Goal: Answer question/provide support: Share knowledge or assist other users

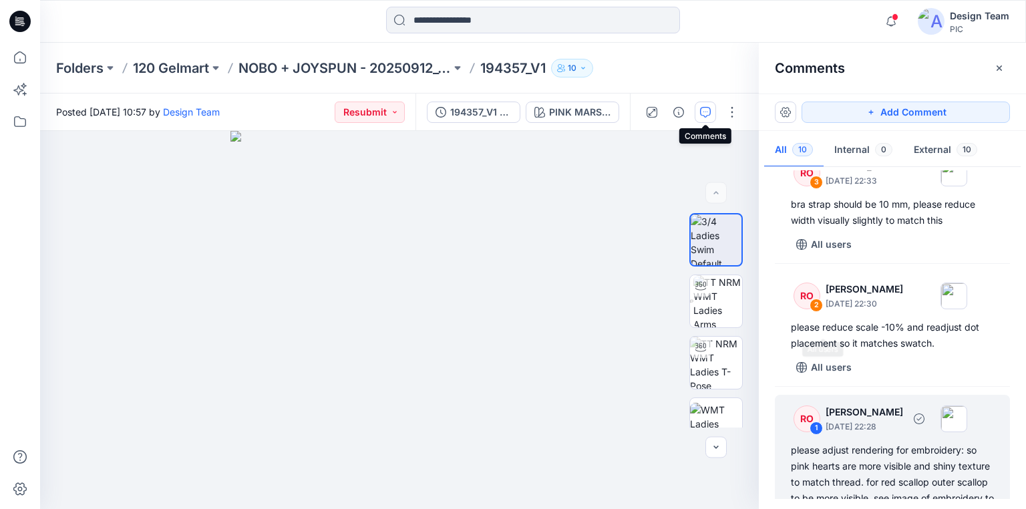
scroll to position [994, 0]
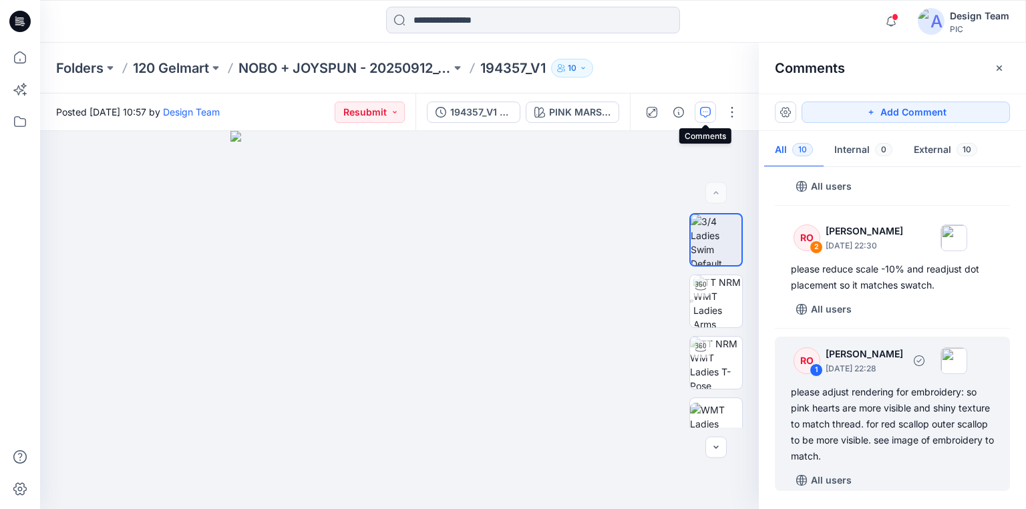
click at [831, 407] on div "please adjust rendering for embroidery: so pink hearts are more visible and shi…" at bounding box center [892, 424] width 203 height 80
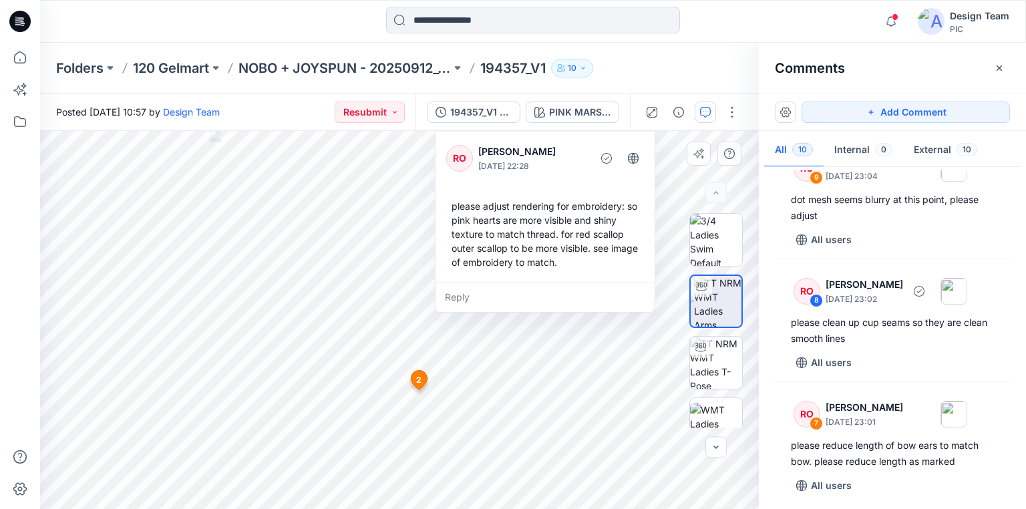
scroll to position [160, 0]
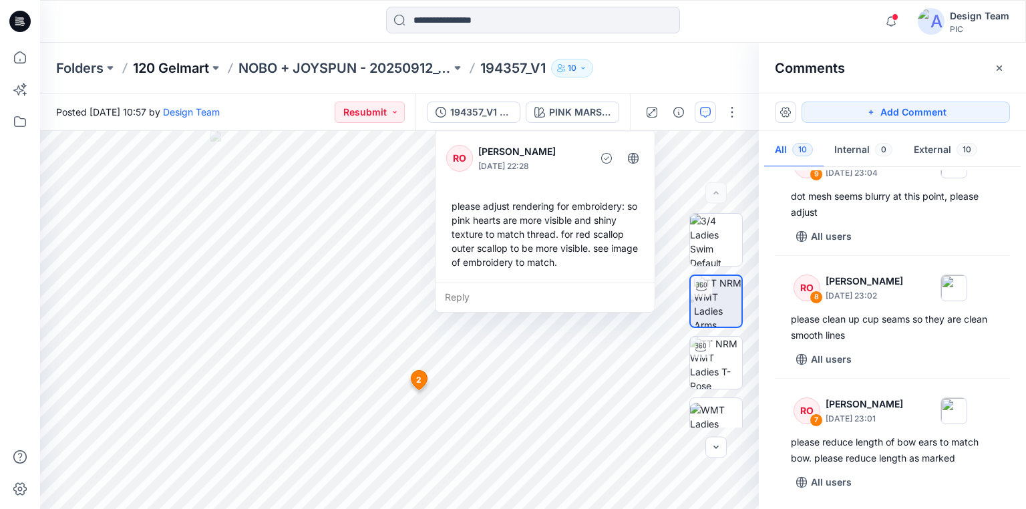
click at [168, 64] on p "120 Gelmart" at bounding box center [171, 68] width 76 height 19
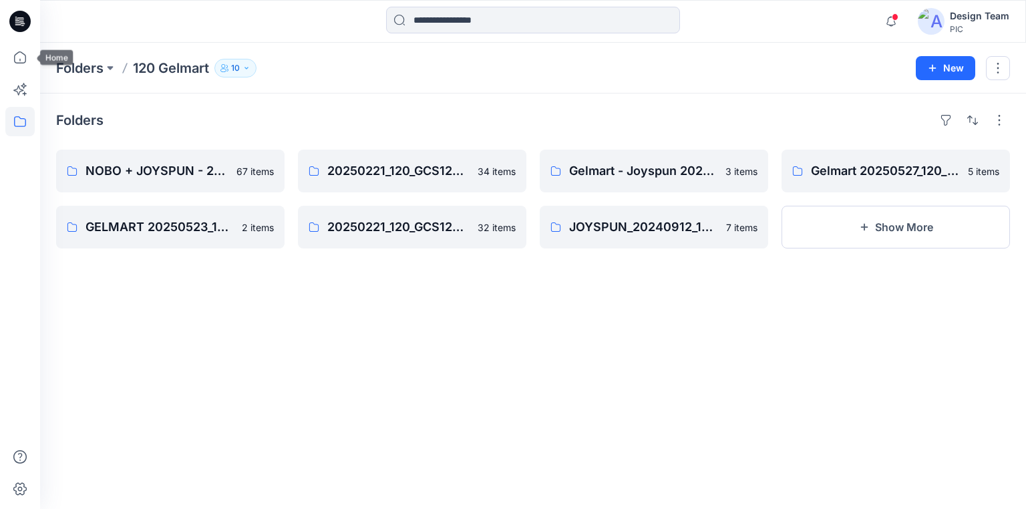
click at [25, 25] on icon at bounding box center [19, 21] width 21 height 21
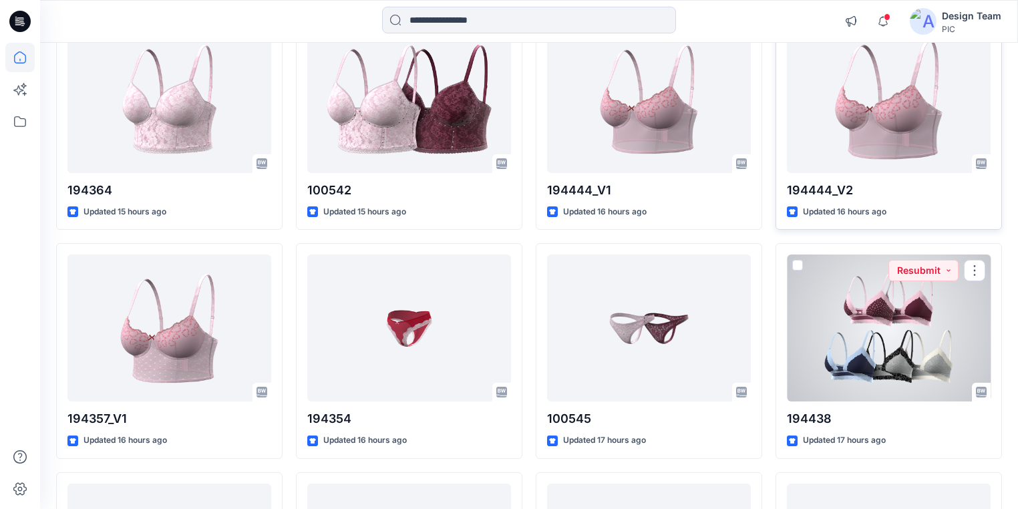
scroll to position [2105, 0]
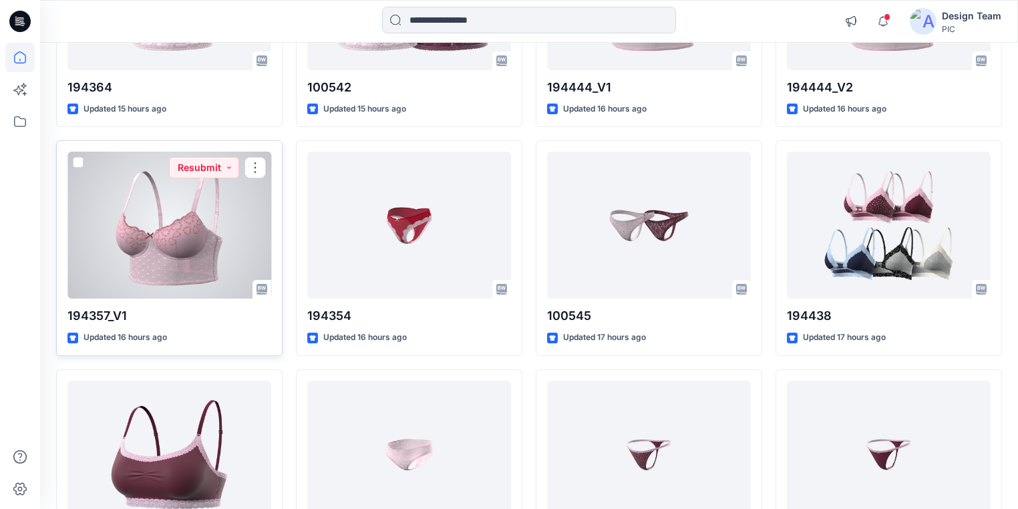
click at [186, 256] on div at bounding box center [169, 225] width 204 height 147
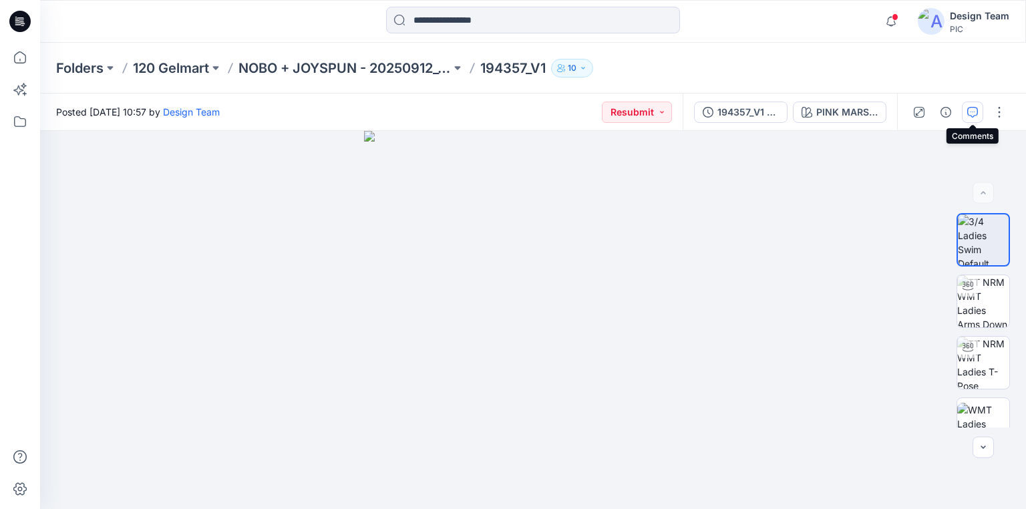
click at [969, 118] on button "button" at bounding box center [972, 112] width 21 height 21
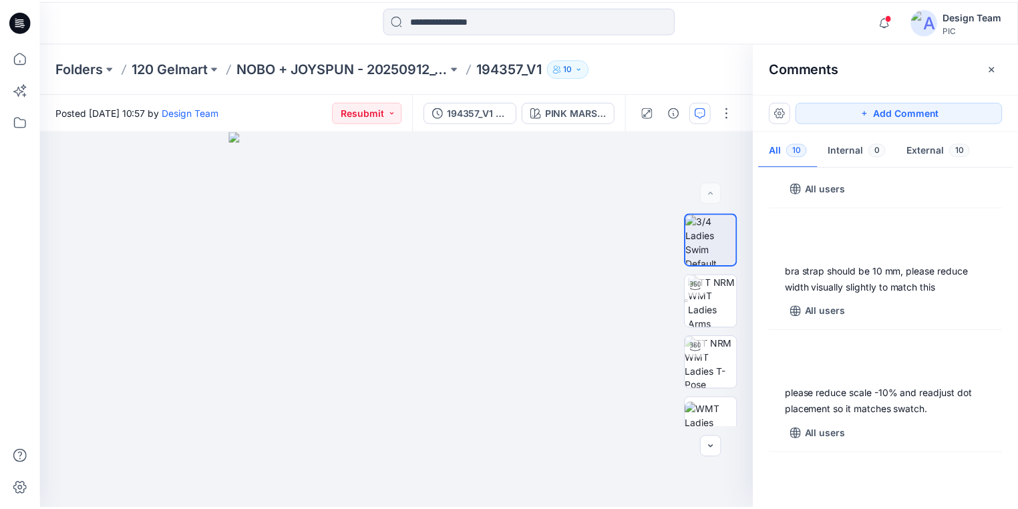
scroll to position [994, 0]
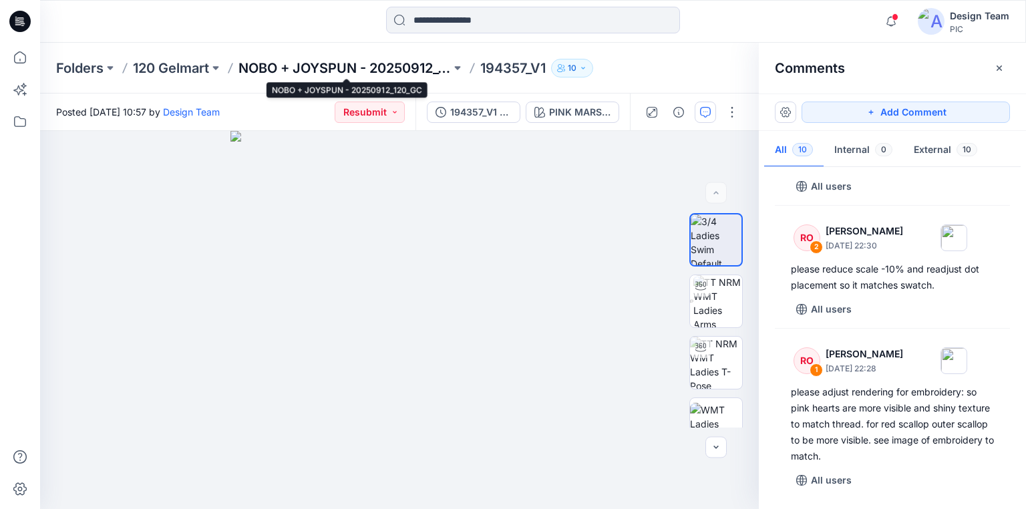
click at [298, 67] on p "NOBO + JOYSPUN - 20250912_120_GC" at bounding box center [344, 68] width 212 height 19
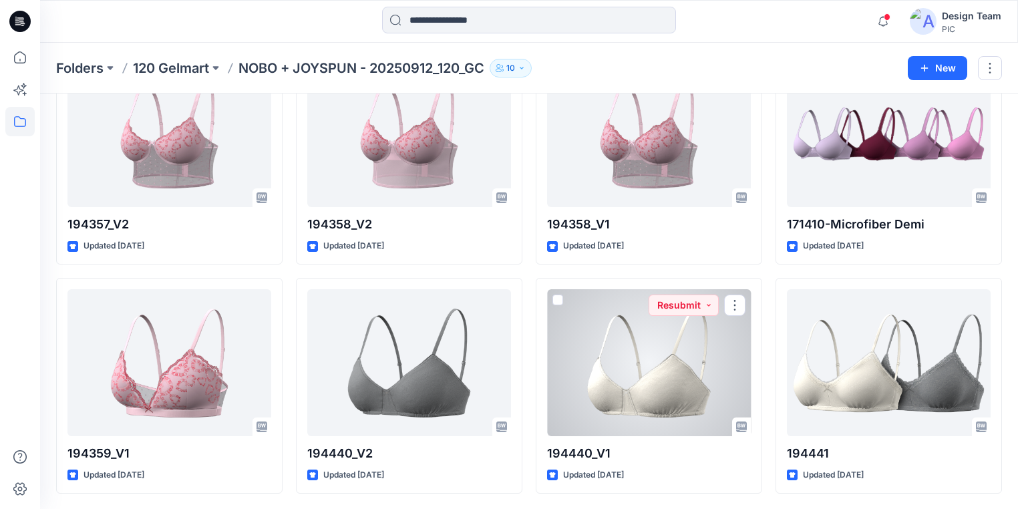
scroll to position [2335, 0]
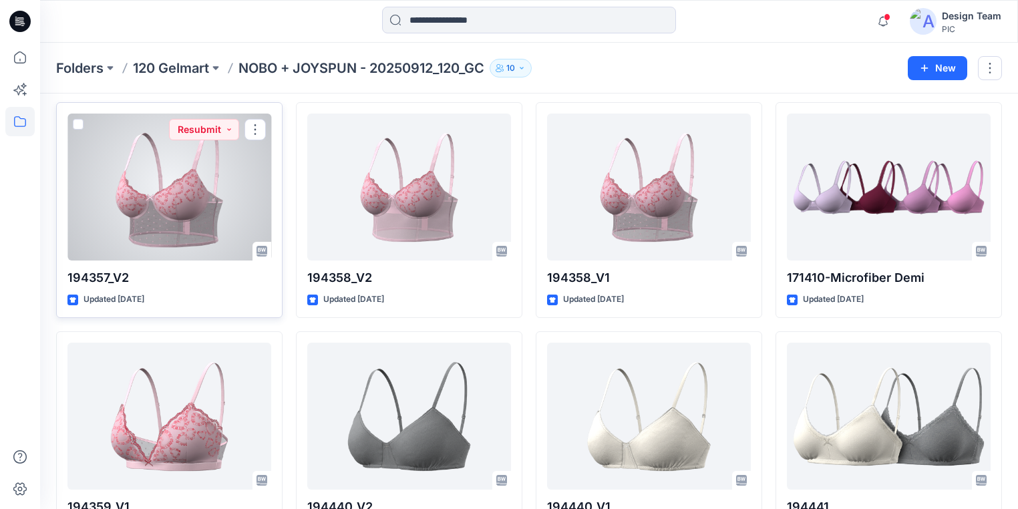
click at [184, 229] on div at bounding box center [169, 187] width 204 height 147
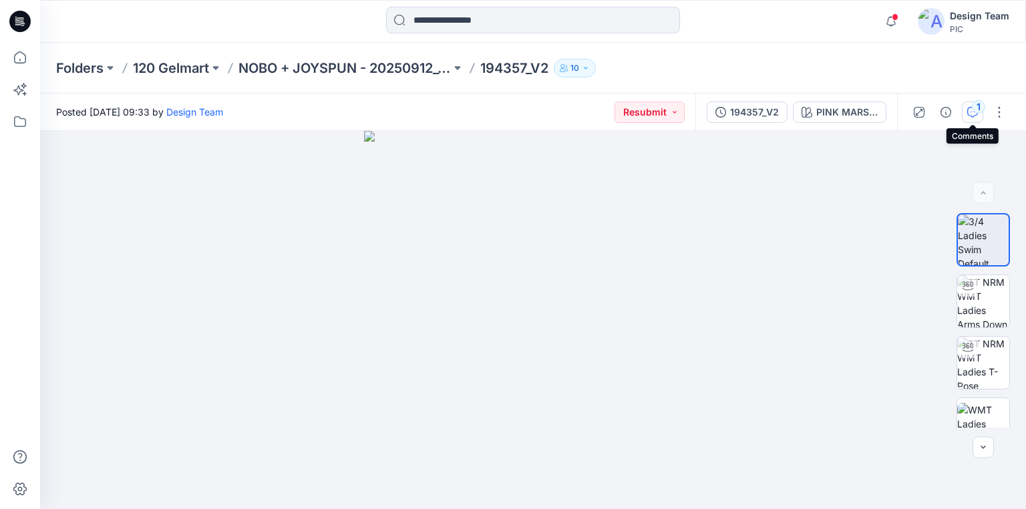
click at [971, 108] on icon "button" at bounding box center [972, 112] width 11 height 11
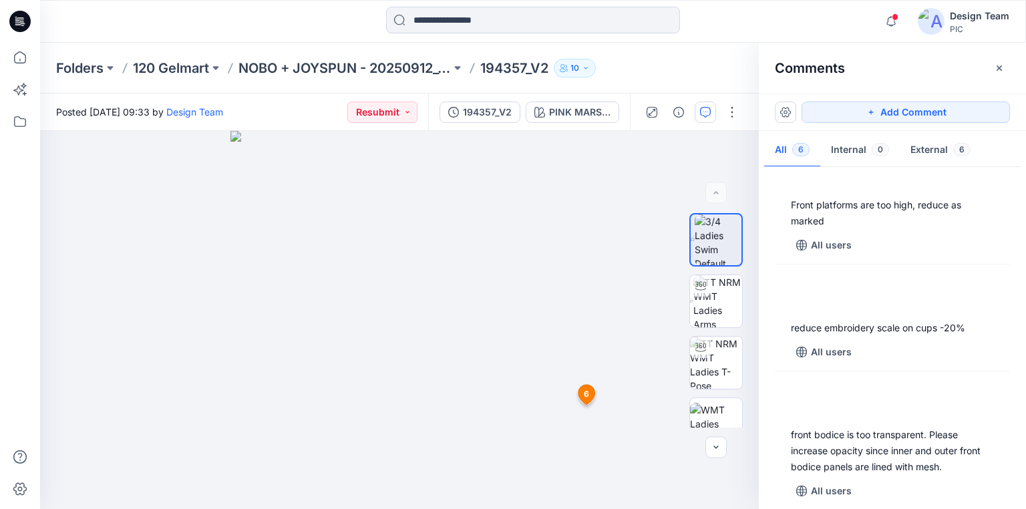
scroll to position [407, 0]
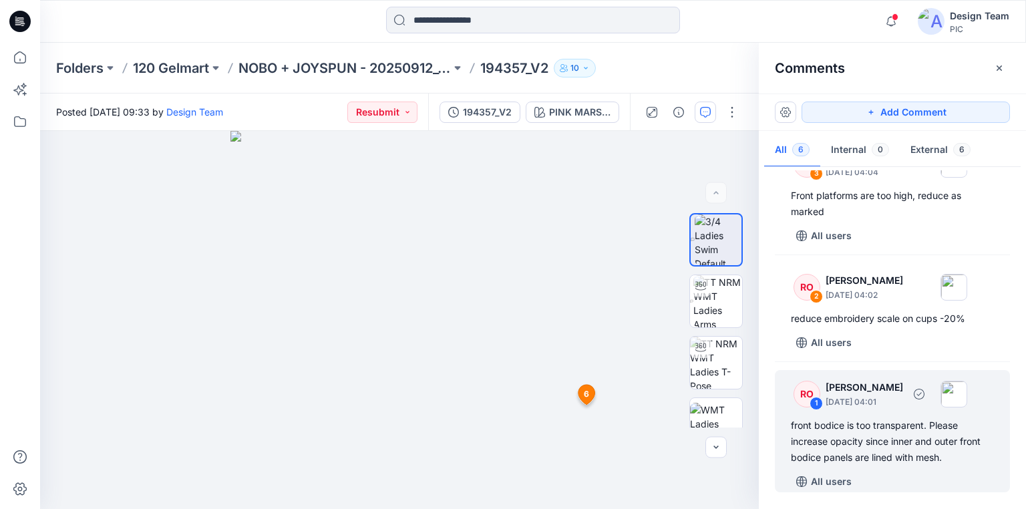
click at [895, 443] on div "front bodice is too transparent. Please increase opacity since inner and outer …" at bounding box center [892, 441] width 203 height 48
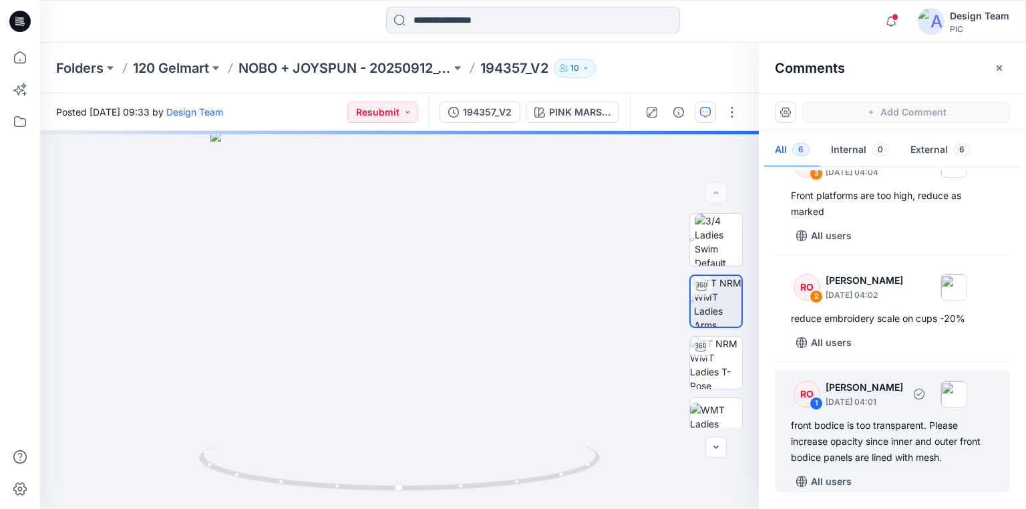
click at [892, 427] on div "front bodice is too transparent. Please increase opacity since inner and outer …" at bounding box center [892, 441] width 203 height 48
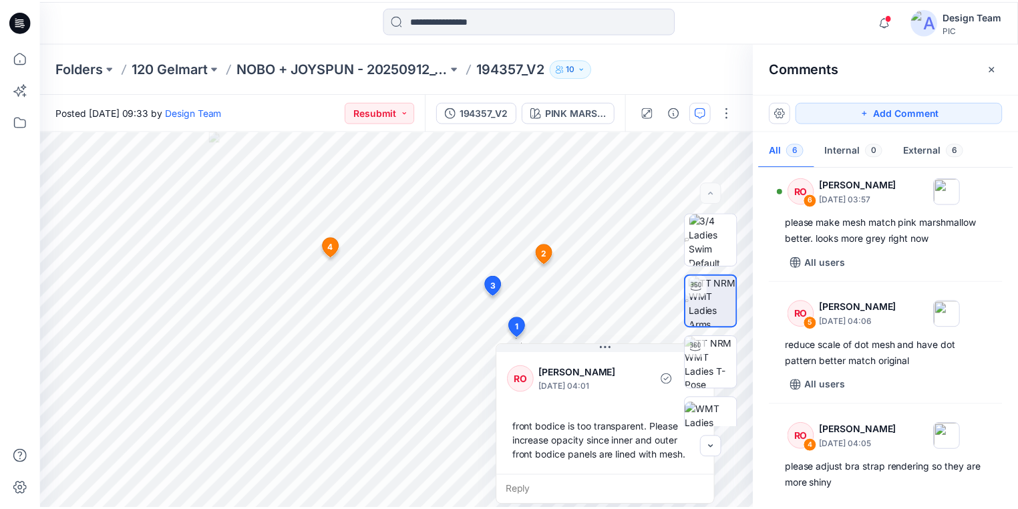
scroll to position [0, 0]
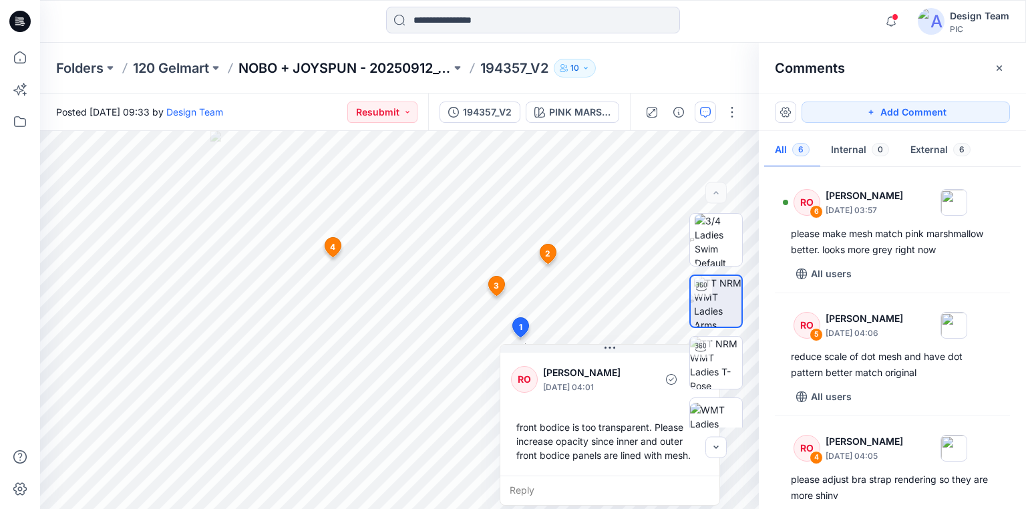
click at [416, 69] on p "NOBO + JOYSPUN - 20250912_120_GC" at bounding box center [344, 68] width 212 height 19
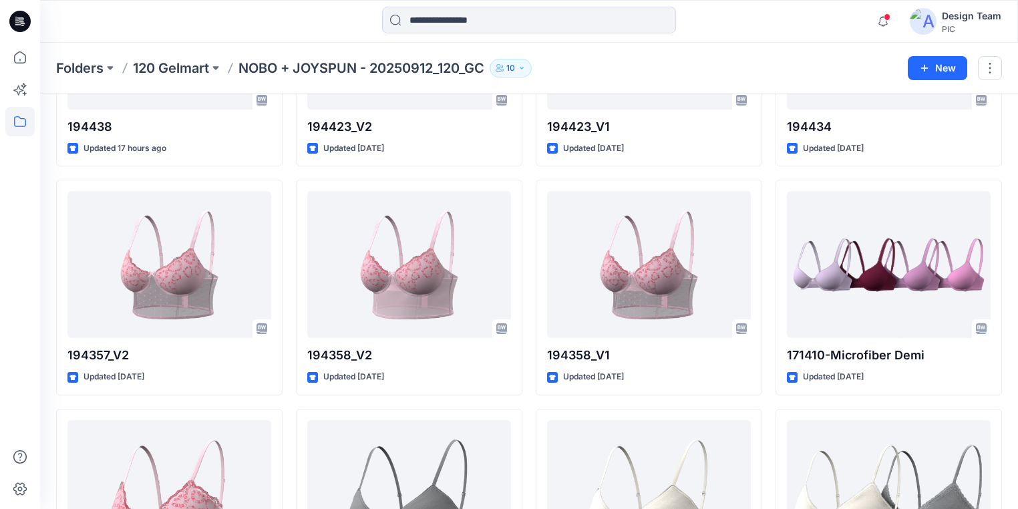
scroll to position [2244, 0]
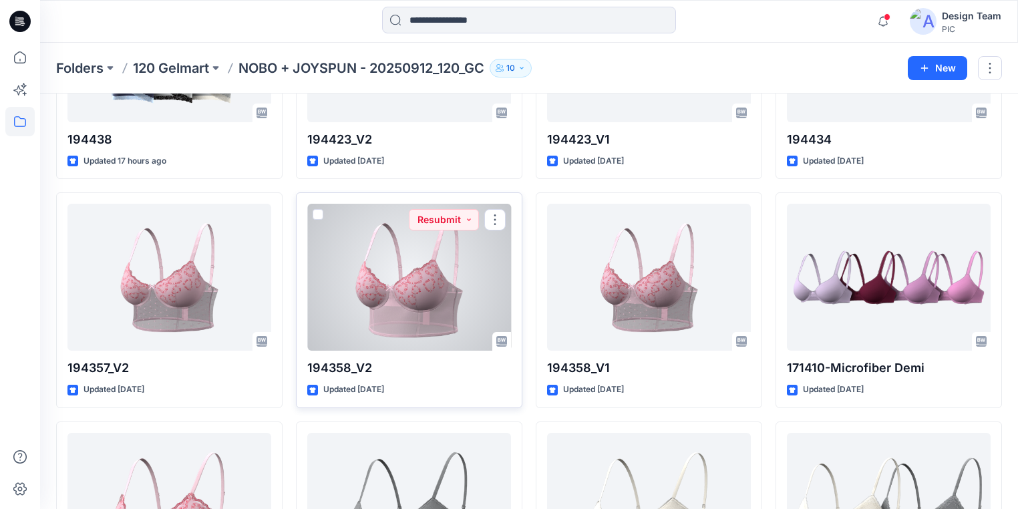
click at [466, 300] on div at bounding box center [409, 277] width 204 height 147
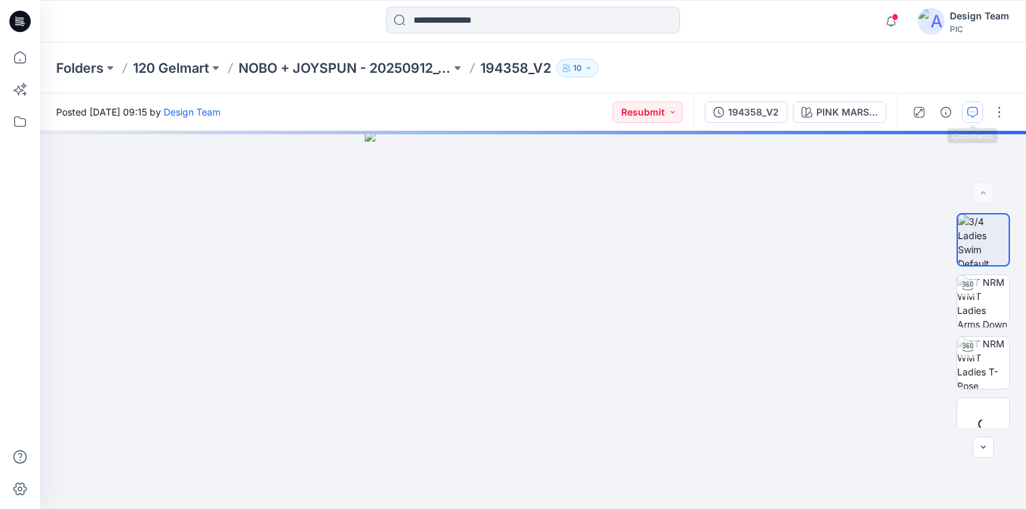
click at [970, 112] on icon "button" at bounding box center [972, 112] width 11 height 11
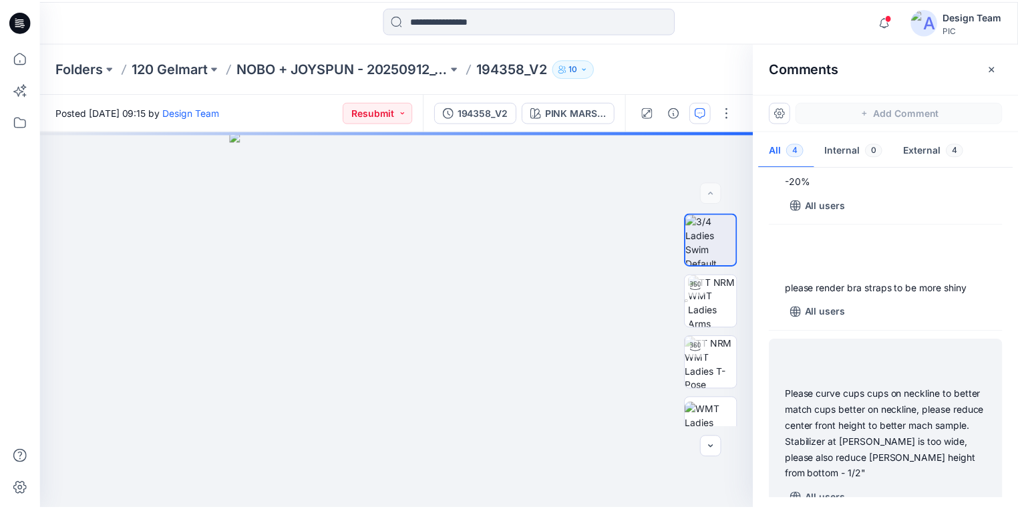
scroll to position [193, 0]
click at [889, 434] on div "Please curve cups cups on neckline to better match cups better on neckline, ple…" at bounding box center [892, 433] width 203 height 96
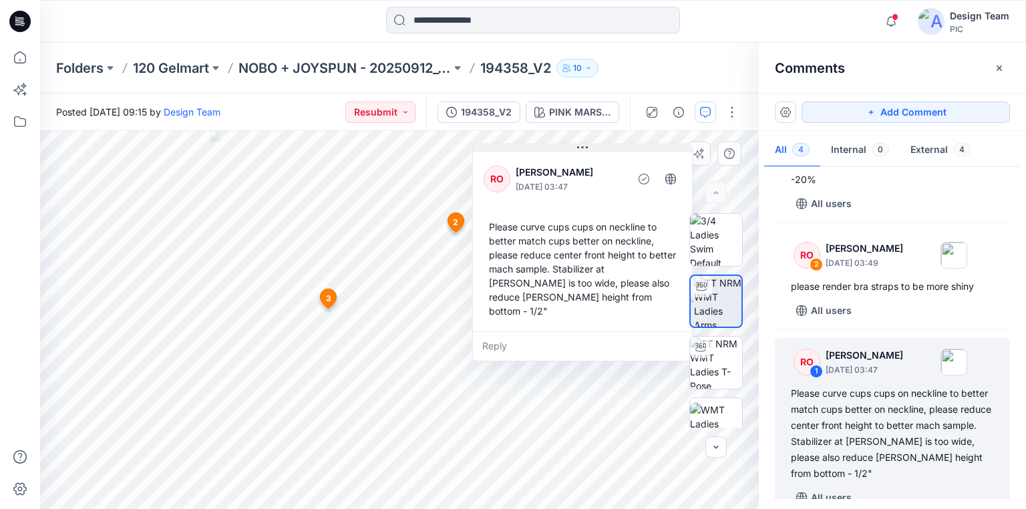
drag, startPoint x: 620, startPoint y: 168, endPoint x: 588, endPoint y: 147, distance: 38.2
click at [588, 147] on button at bounding box center [582, 148] width 219 height 8
click at [320, 69] on p "NOBO + JOYSPUN - 20250912_120_GC" at bounding box center [344, 68] width 212 height 19
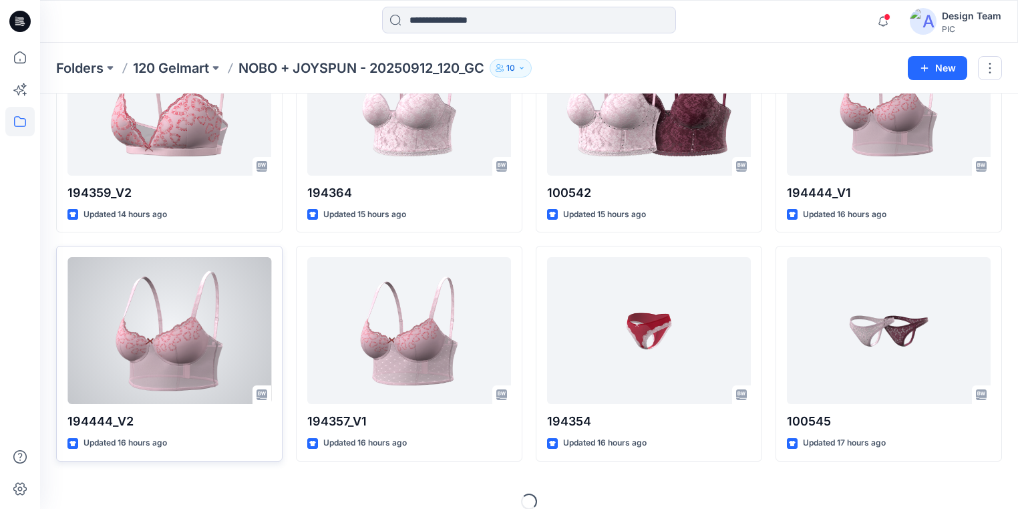
scroll to position [1747, 0]
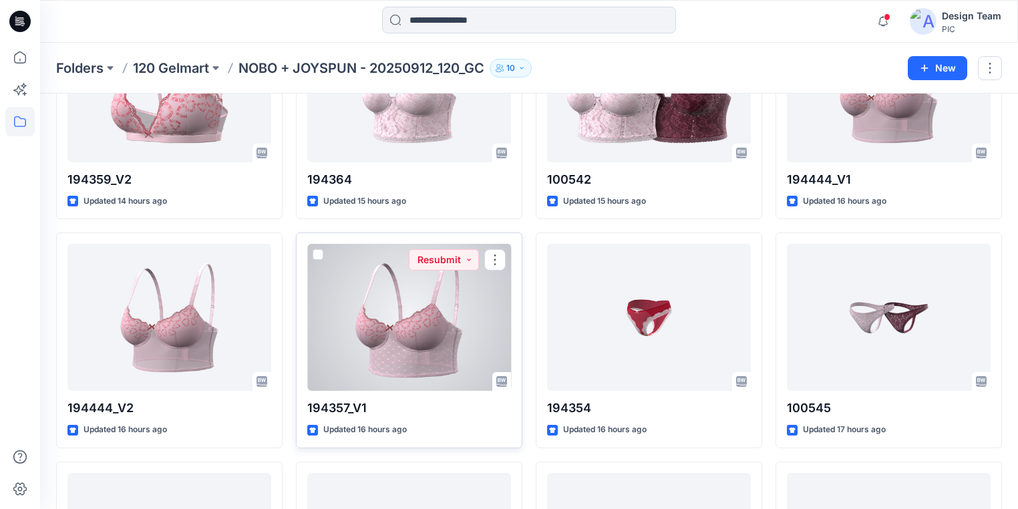
click at [417, 355] on div at bounding box center [409, 317] width 204 height 147
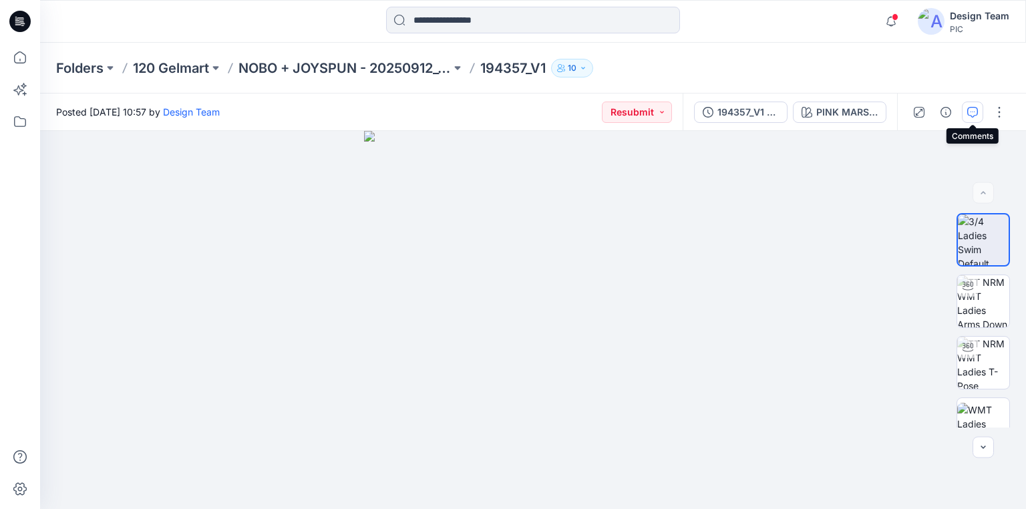
click at [973, 114] on icon "button" at bounding box center [972, 112] width 11 height 11
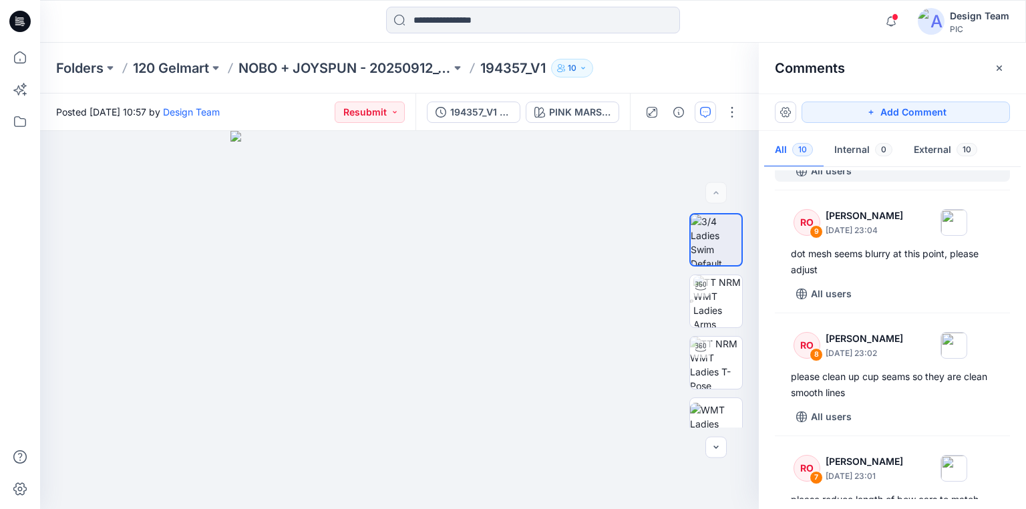
scroll to position [107, 0]
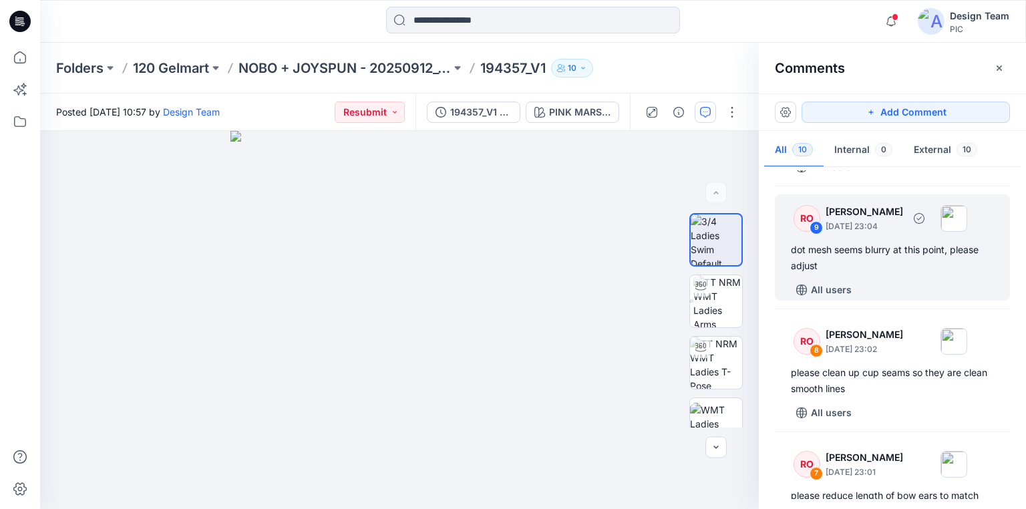
click at [866, 246] on div "dot mesh seems blurry at this point, please adjust" at bounding box center [892, 258] width 203 height 32
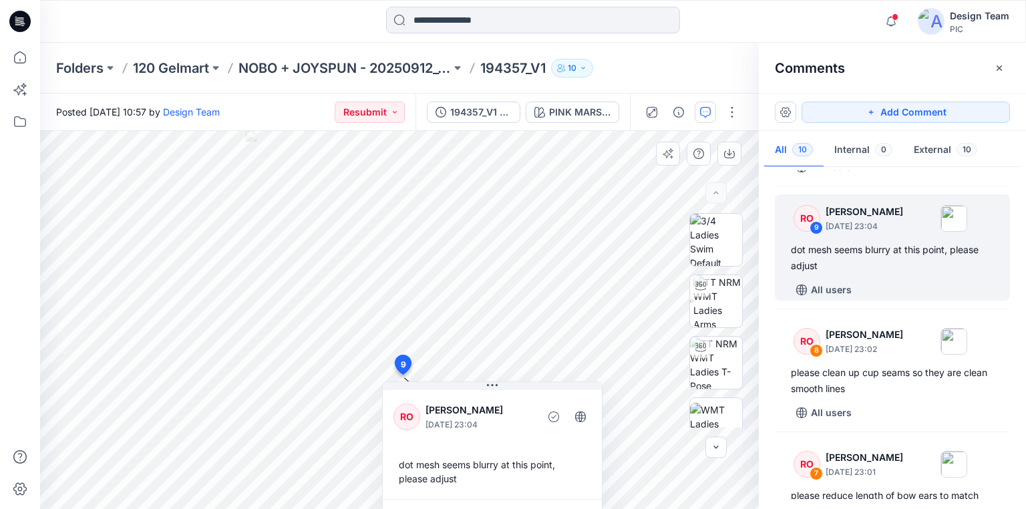
click at [405, 464] on div "dot mesh seems blurry at this point, please adjust" at bounding box center [492, 471] width 198 height 39
click at [451, 479] on div "dot mesh seems blurry at this point, please adjust" at bounding box center [492, 471] width 198 height 39
copy div "dot mesh seems blurry at this point, please adjust"
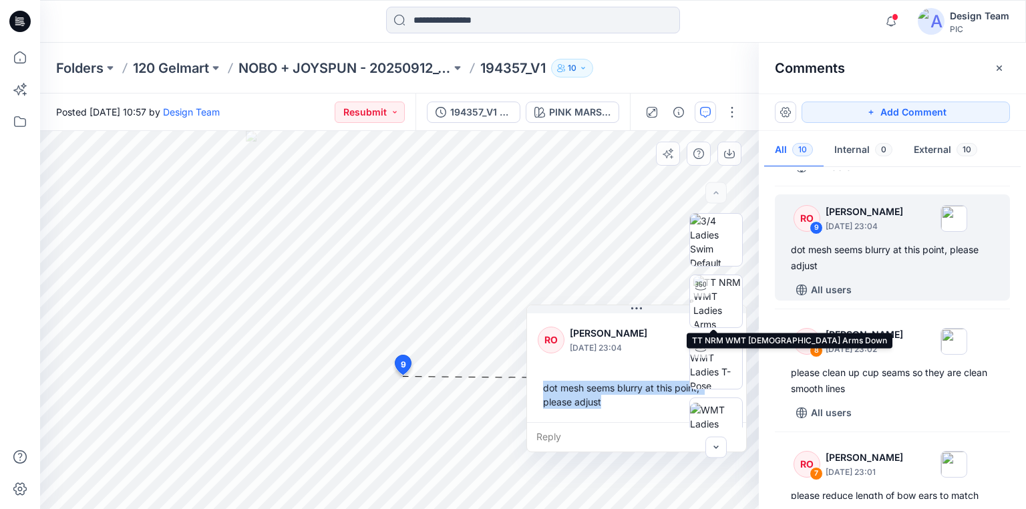
drag, startPoint x: 526, startPoint y: 389, endPoint x: 746, endPoint y: 283, distance: 243.7
click at [745, 283] on div "PINK MARSHMALLOW Loading... Material Properties Loading... 11 9 RO Raquel Ortiz…" at bounding box center [399, 320] width 719 height 378
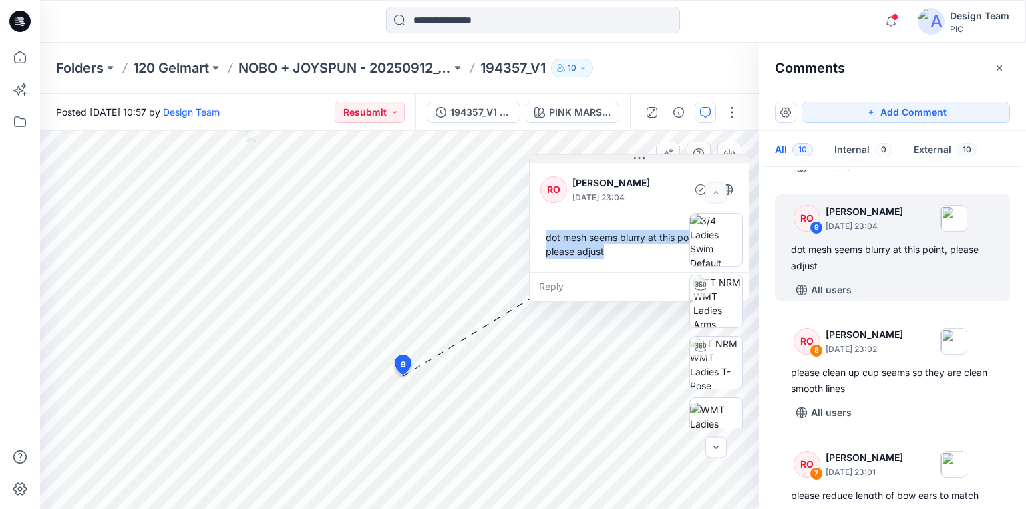
drag, startPoint x: 620, startPoint y: 308, endPoint x: 612, endPoint y: 152, distance: 155.8
click at [612, 155] on button at bounding box center [639, 159] width 219 height 8
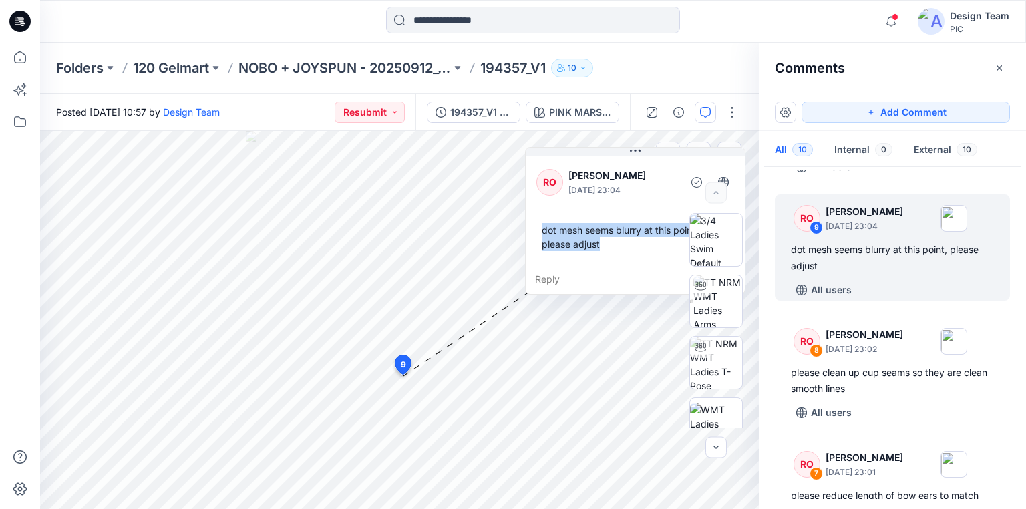
click at [648, 259] on div "RO Raquel Ortiz September 30, 2025 23:04 dot mesh seems blurry at this point, p…" at bounding box center [635, 209] width 219 height 112
click at [664, 162] on div "RO Raquel Ortiz September 30, 2025 23:04 dot mesh seems blurry at this point, p…" at bounding box center [635, 209] width 219 height 112
click at [638, 228] on div "dot mesh seems blurry at this point, please adjust" at bounding box center [635, 237] width 198 height 39
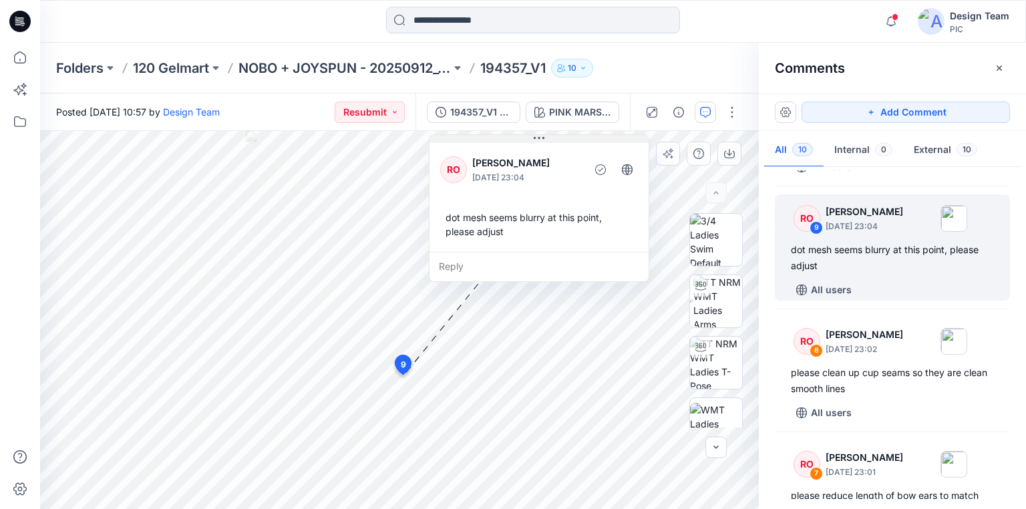
drag, startPoint x: 660, startPoint y: 153, endPoint x: 564, endPoint y: 140, distance: 97.0
click at [564, 140] on button at bounding box center [538, 139] width 219 height 8
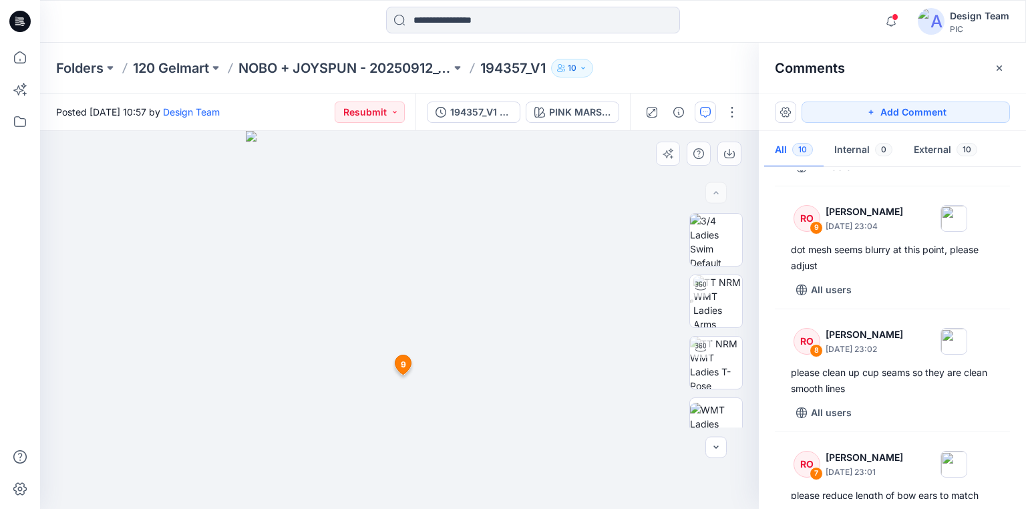
click at [401, 377] on icon at bounding box center [403, 367] width 22 height 25
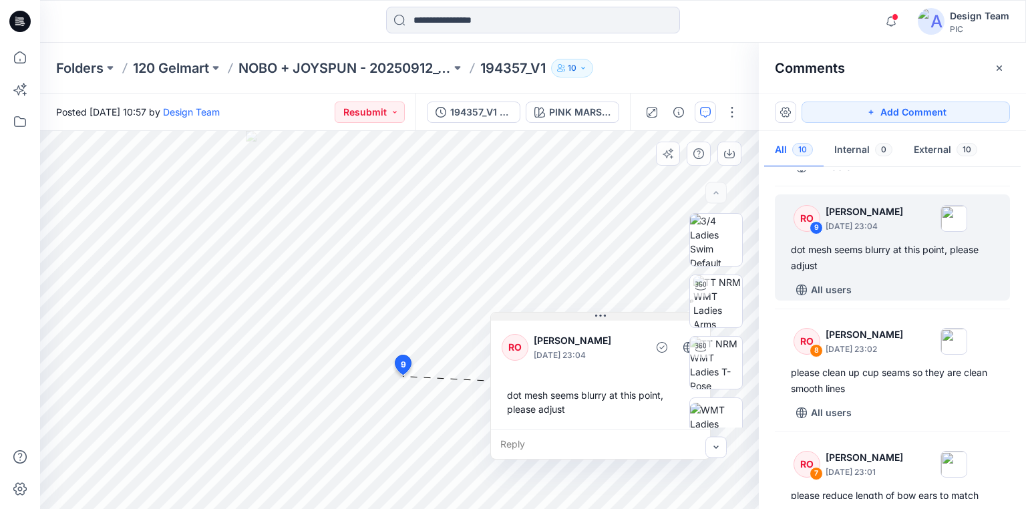
drag, startPoint x: 427, startPoint y: 387, endPoint x: 536, endPoint y: 318, distance: 128.6
click at [536, 318] on button at bounding box center [600, 317] width 219 height 8
click at [715, 302] on img at bounding box center [717, 301] width 49 height 52
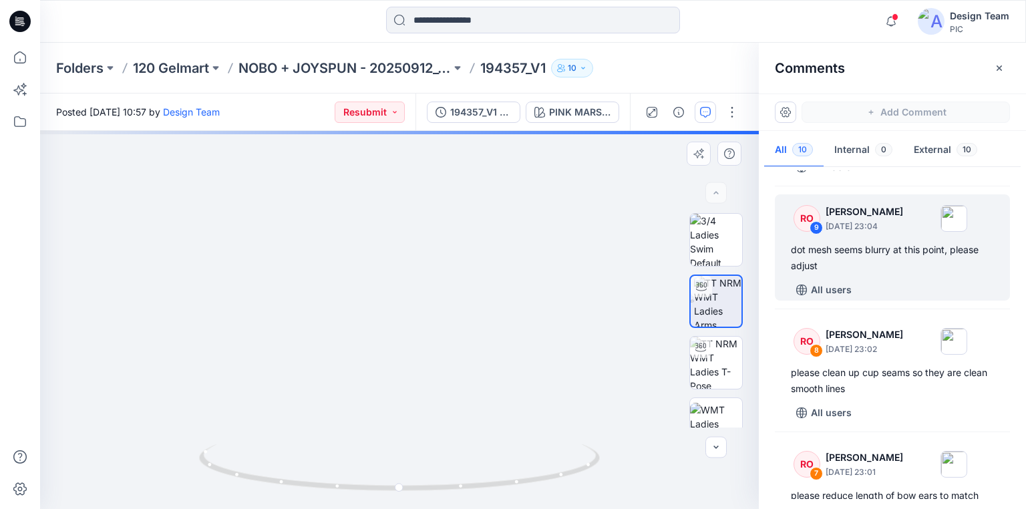
drag, startPoint x: 425, startPoint y: 423, endPoint x: 443, endPoint y: 333, distance: 92.6
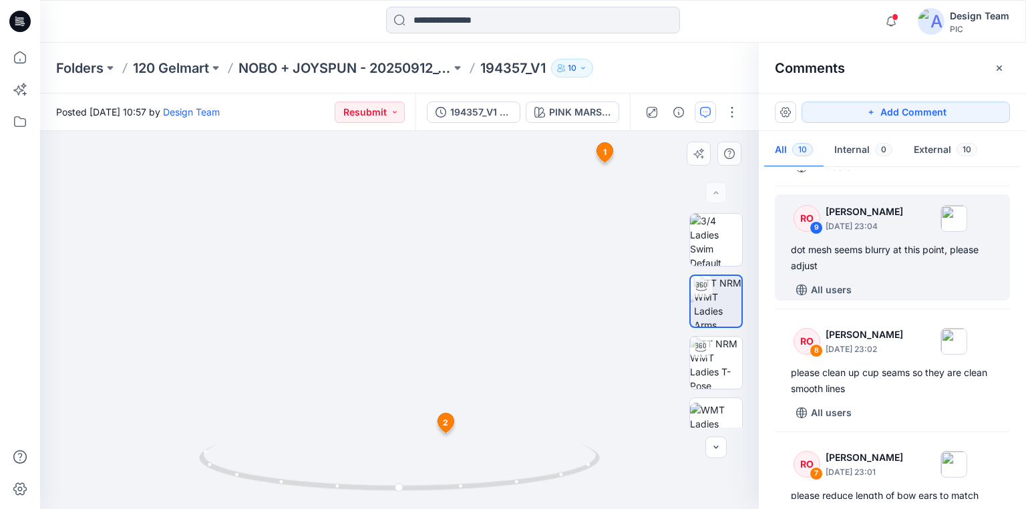
click at [603, 369] on img at bounding box center [403, 179] width 849 height 658
drag, startPoint x: 559, startPoint y: 363, endPoint x: 499, endPoint y: 371, distance: 60.0
click at [889, 249] on div "dot mesh seems blurry at this point, please adjust" at bounding box center [892, 258] width 203 height 32
click at [860, 246] on div "dot mesh seems blurry at this point, please adjust" at bounding box center [892, 258] width 203 height 32
click at [802, 248] on div "dot mesh seems blurry at this point, please adjust" at bounding box center [892, 258] width 203 height 32
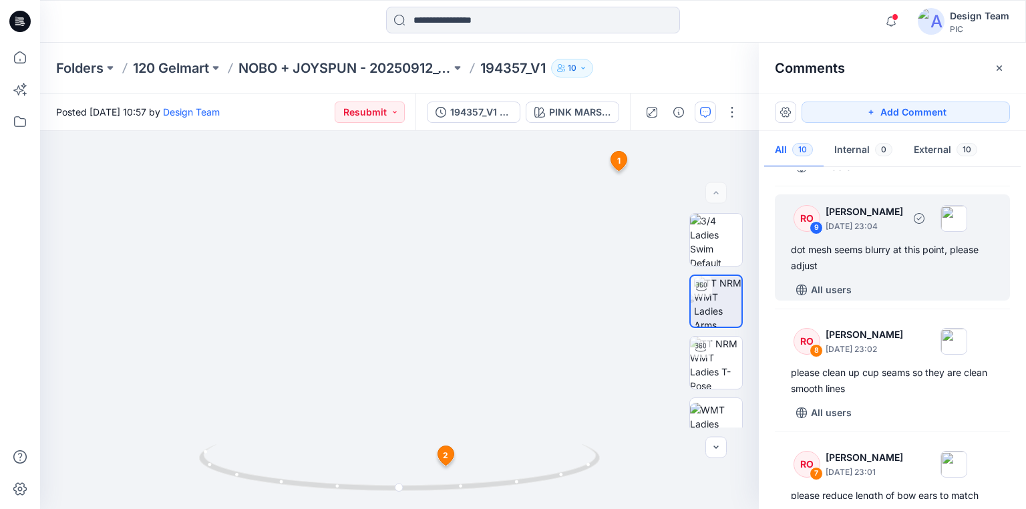
click at [802, 248] on div "dot mesh seems blurry at this point, please adjust" at bounding box center [892, 258] width 203 height 32
click at [801, 248] on div "dot mesh seems blurry at this point, please adjust" at bounding box center [892, 258] width 203 height 32
click at [871, 267] on div "dot mesh seems blurry at this point, please adjust" at bounding box center [892, 258] width 203 height 32
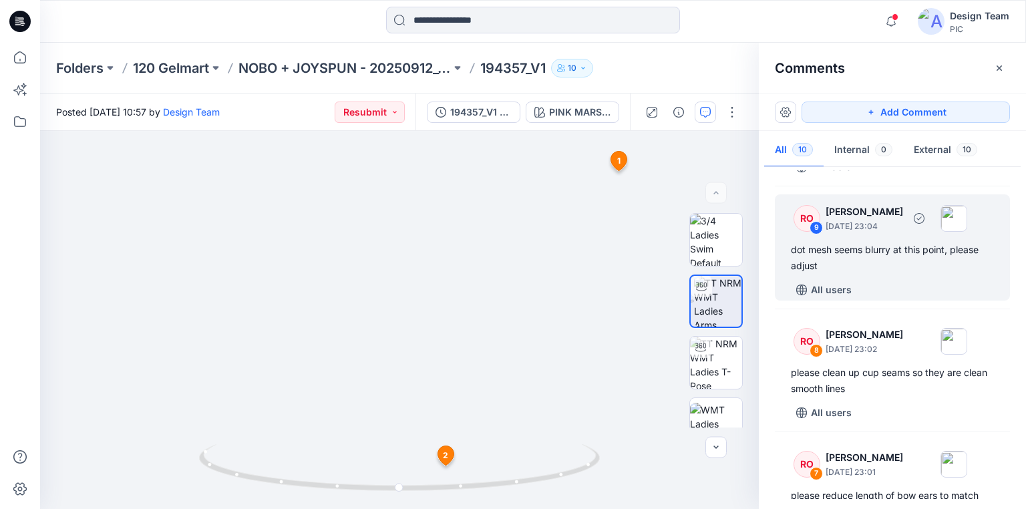
click at [863, 250] on div "dot mesh seems blurry at this point, please adjust" at bounding box center [892, 258] width 203 height 32
drag, startPoint x: 836, startPoint y: 249, endPoint x: 836, endPoint y: 240, distance: 8.7
click at [836, 248] on div "dot mesh seems blurry at this point, please adjust" at bounding box center [892, 258] width 203 height 32
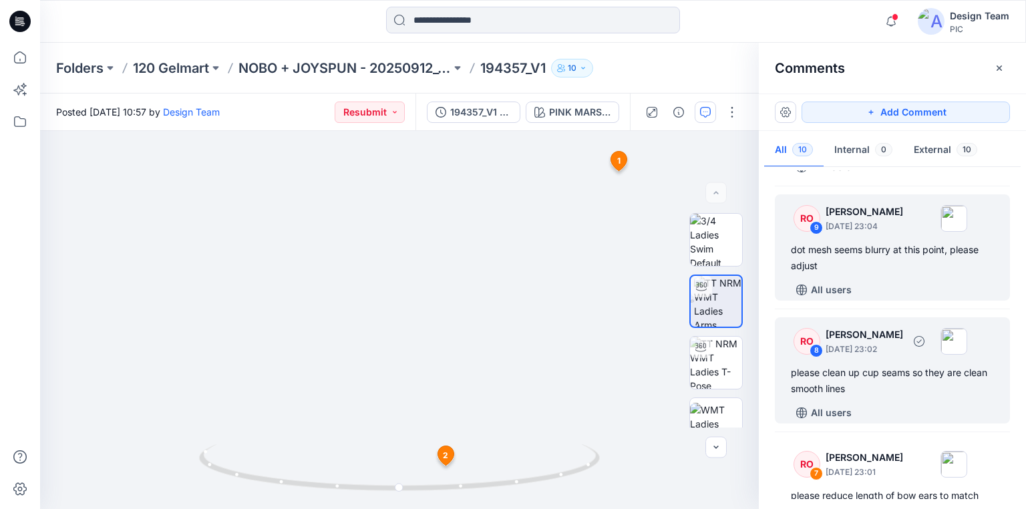
click at [854, 384] on div "please clean up cup seams so they are clean smooth lines" at bounding box center [892, 381] width 203 height 32
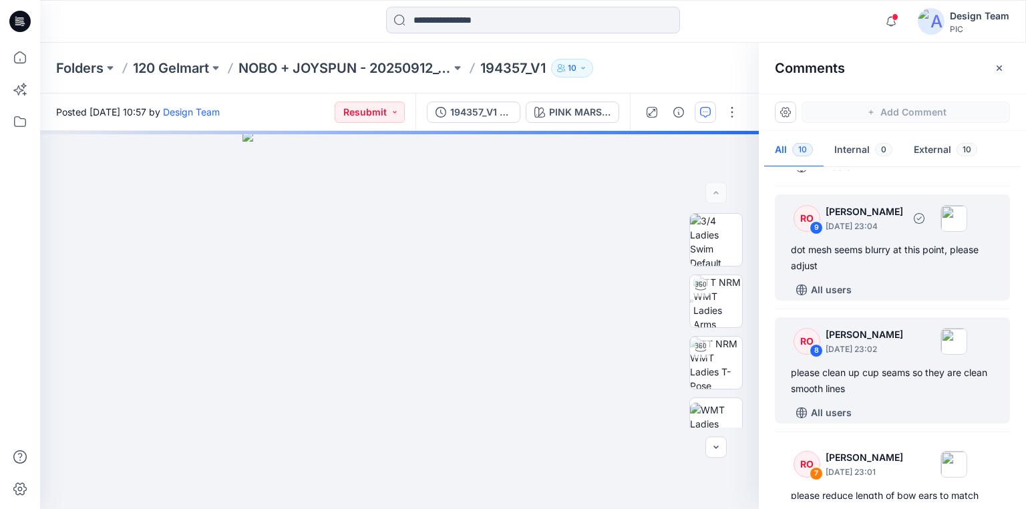
click at [859, 248] on div "dot mesh seems blurry at this point, please adjust" at bounding box center [892, 258] width 203 height 32
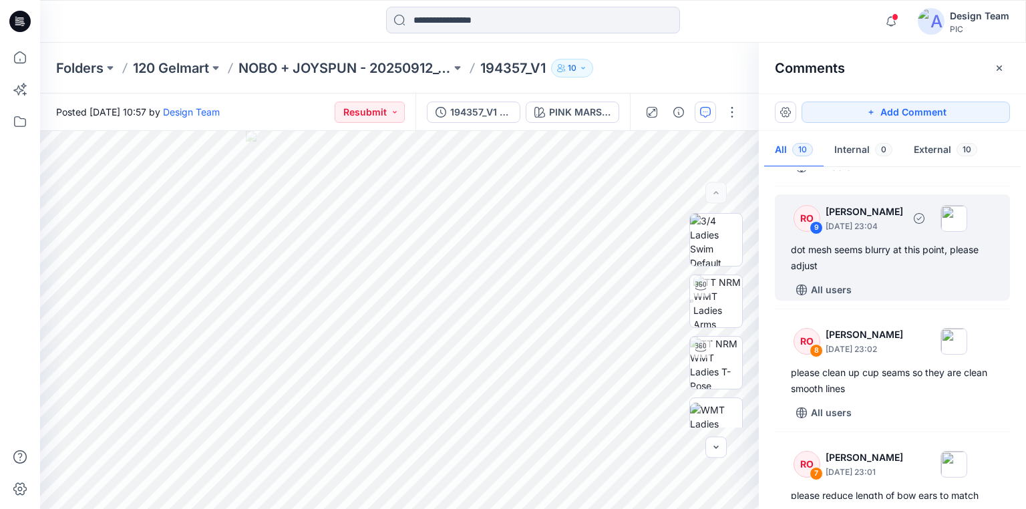
click at [853, 251] on div "dot mesh seems blurry at this point, please adjust" at bounding box center [892, 258] width 203 height 32
click at [800, 250] on div "dot mesh seems blurry at this point, please adjust" at bounding box center [892, 258] width 203 height 32
click at [799, 250] on div "dot mesh seems blurry at this point, please adjust" at bounding box center [892, 258] width 203 height 32
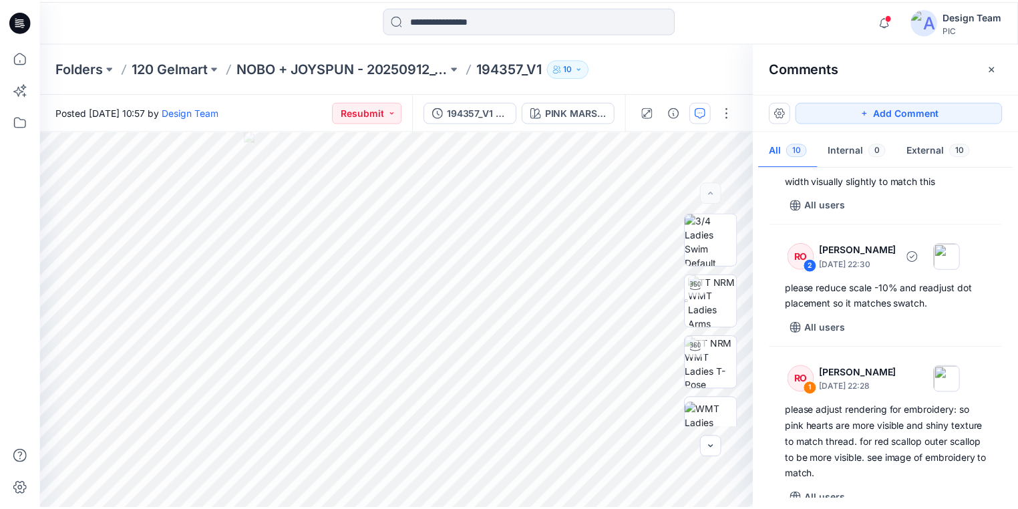
scroll to position [962, 0]
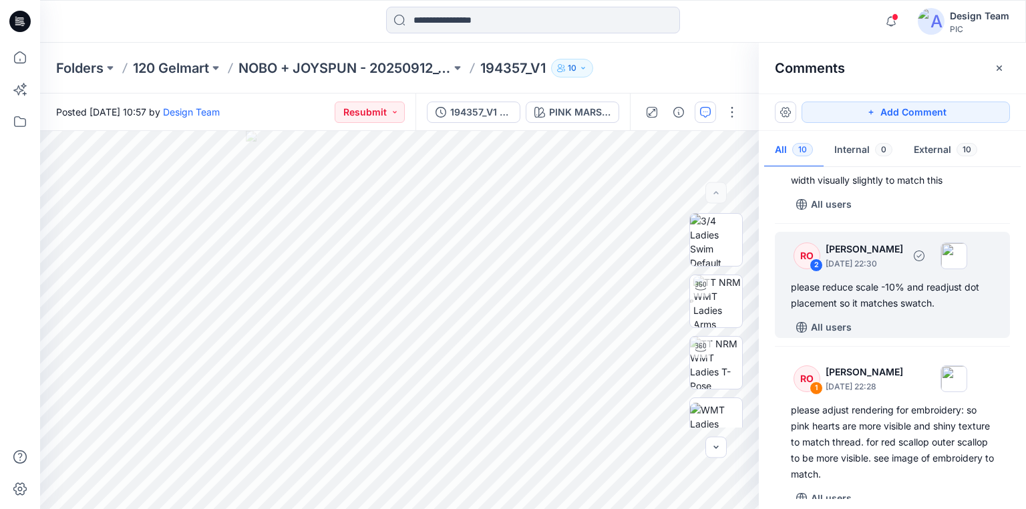
click at [881, 311] on div "please reduce scale -10% and readjust dot placement so it matches swatch." at bounding box center [892, 295] width 203 height 32
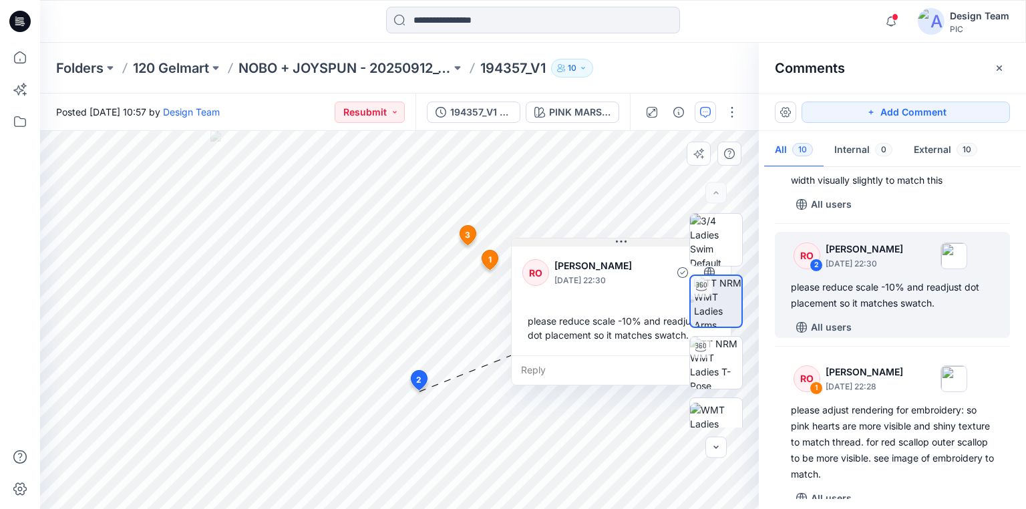
drag, startPoint x: 574, startPoint y: 274, endPoint x: 640, endPoint y: 240, distance: 73.5
click at [640, 240] on button at bounding box center [621, 242] width 219 height 8
click at [352, 67] on p "NOBO + JOYSPUN - 20250912_120_GC" at bounding box center [344, 68] width 212 height 19
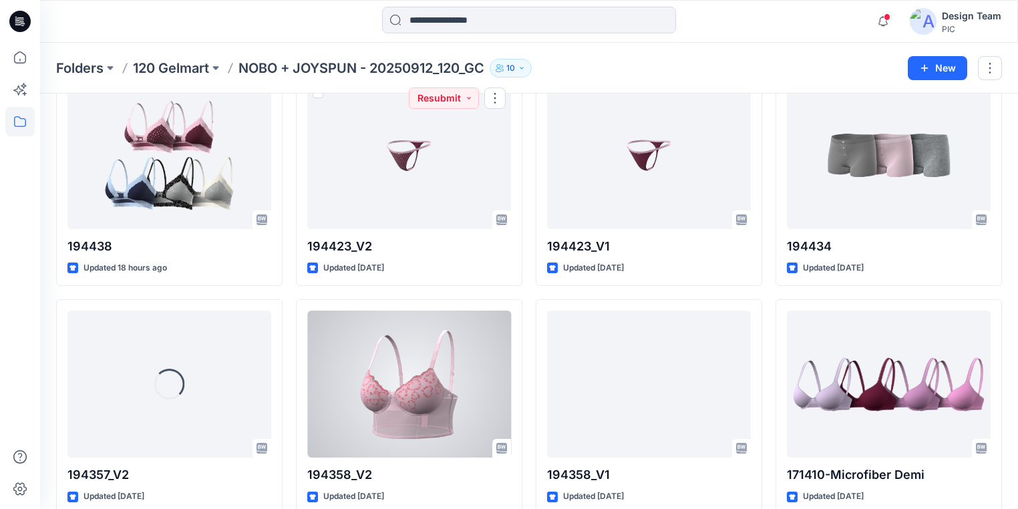
scroll to position [2174, 0]
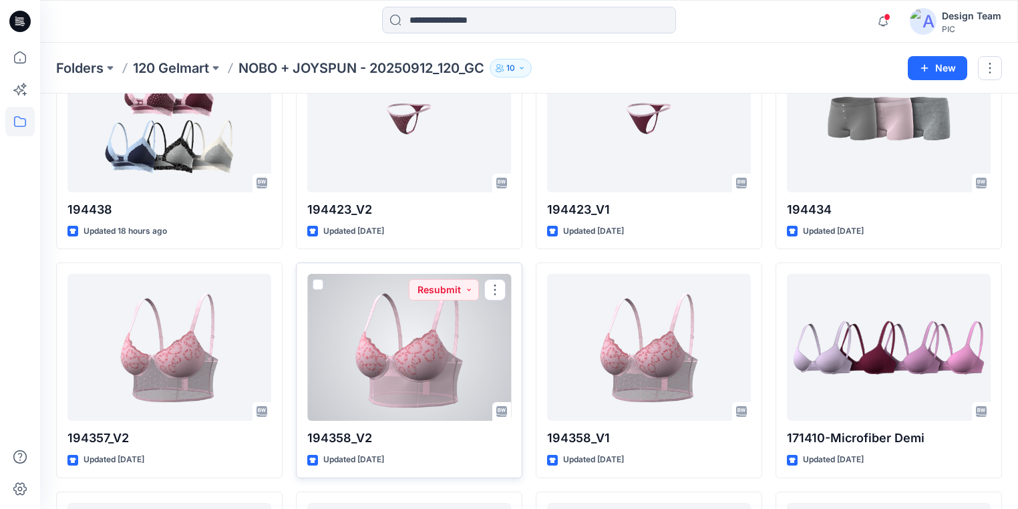
click at [395, 367] on div at bounding box center [409, 347] width 204 height 147
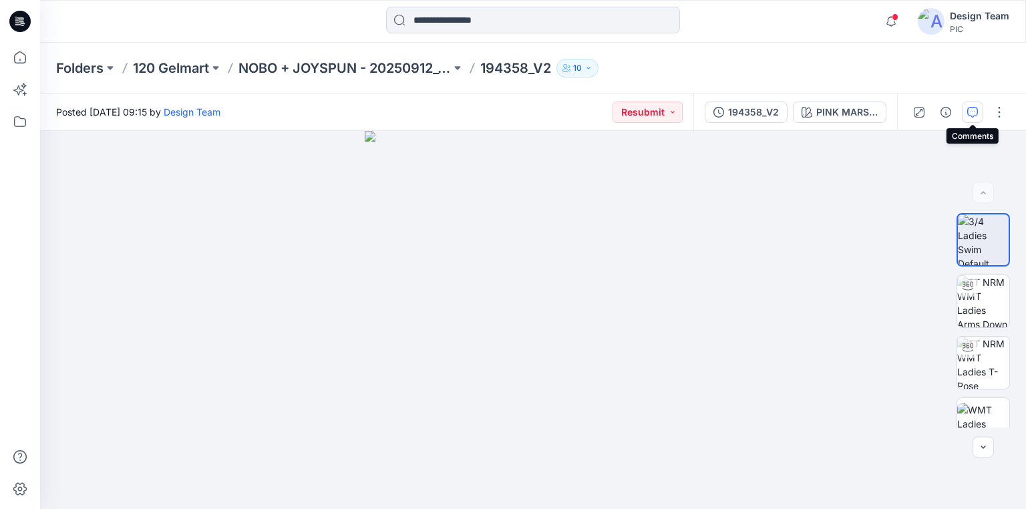
click at [972, 113] on icon "button" at bounding box center [972, 112] width 11 height 11
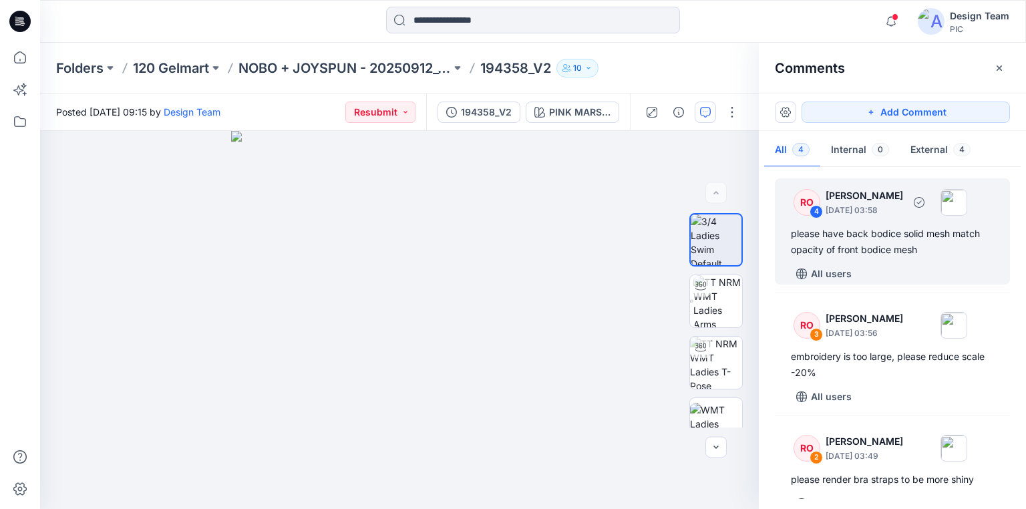
click at [864, 240] on div "please have back bodice solid mesh match opacity of front bodice mesh" at bounding box center [892, 242] width 203 height 32
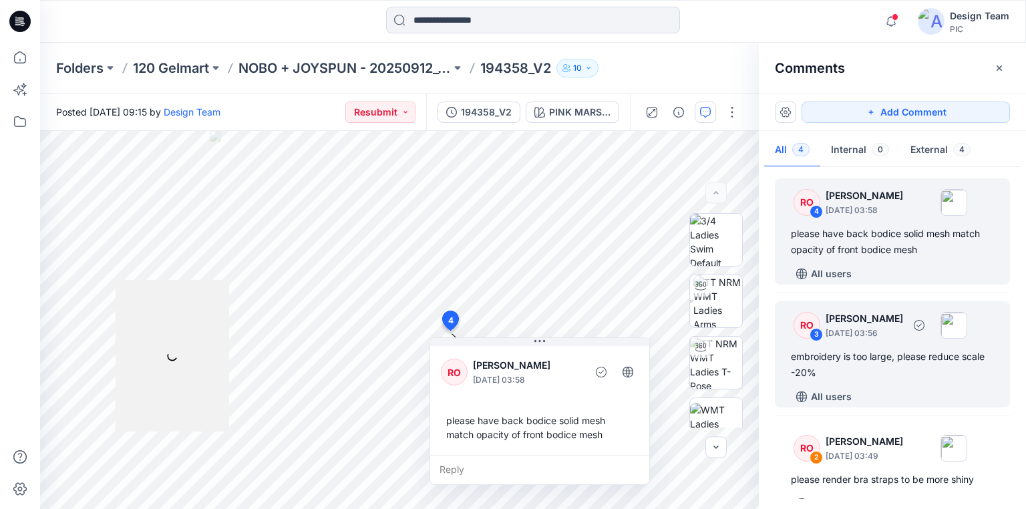
click at [857, 358] on div "embroidery is too large, please reduce scale -20%" at bounding box center [892, 365] width 203 height 32
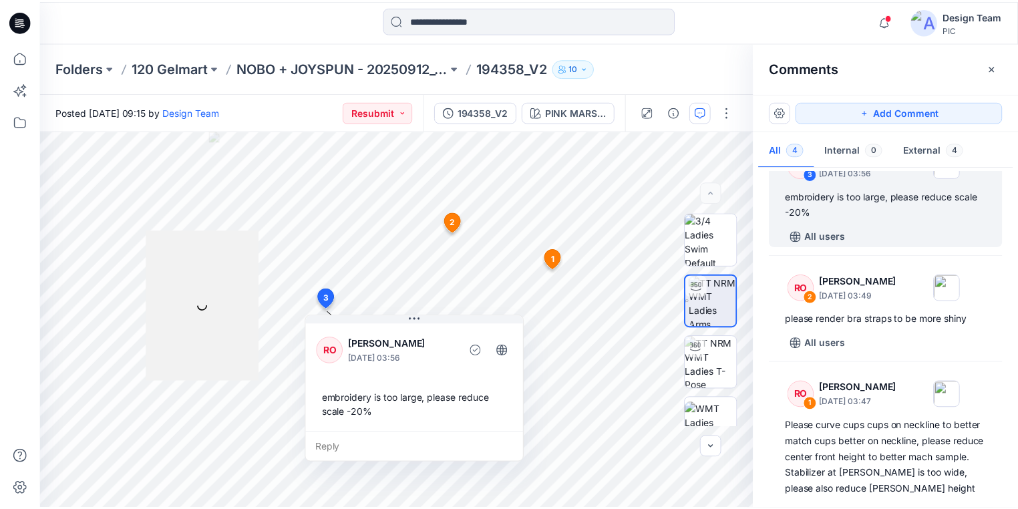
scroll to position [193, 0]
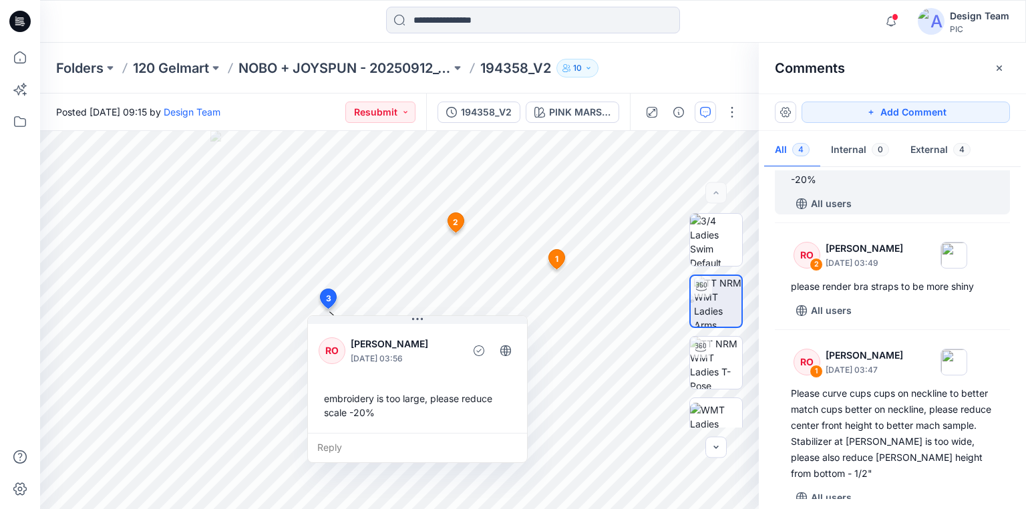
click at [25, 20] on icon at bounding box center [19, 21] width 21 height 21
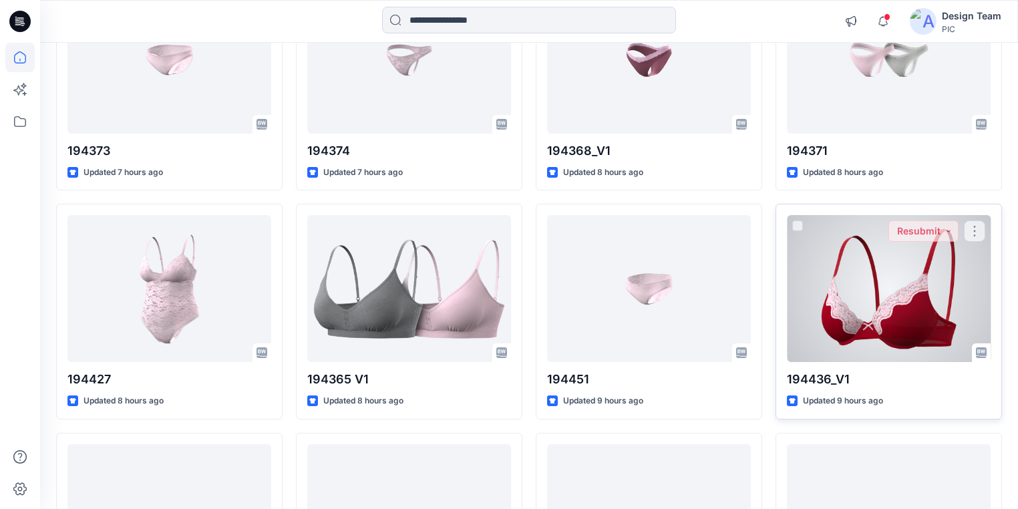
scroll to position [681, 0]
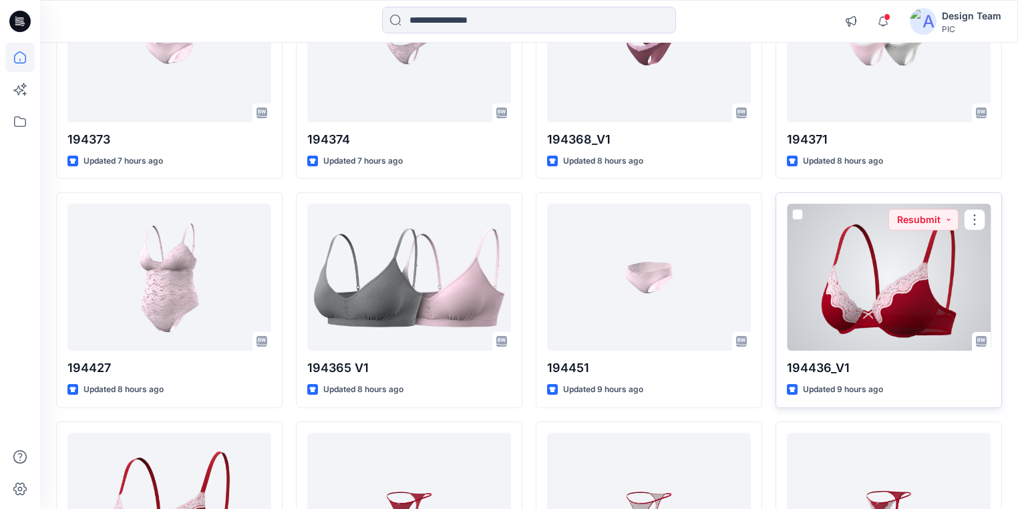
click at [863, 320] on div at bounding box center [889, 277] width 204 height 147
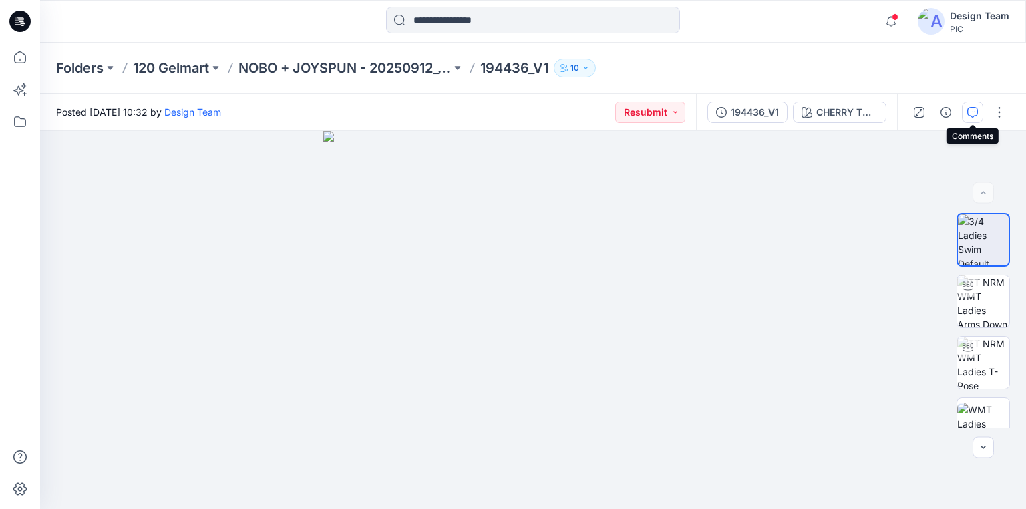
click at [967, 110] on icon "button" at bounding box center [972, 112] width 11 height 11
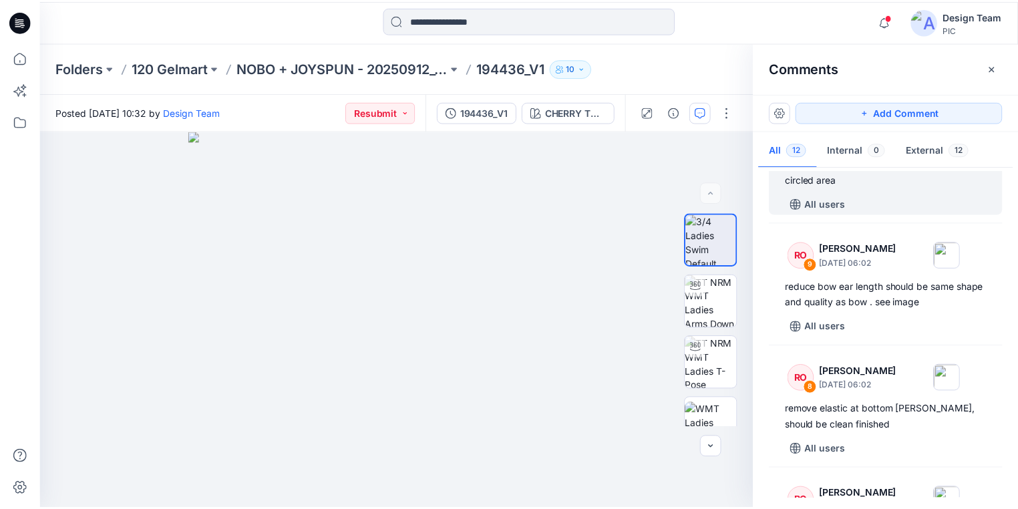
scroll to position [321, 0]
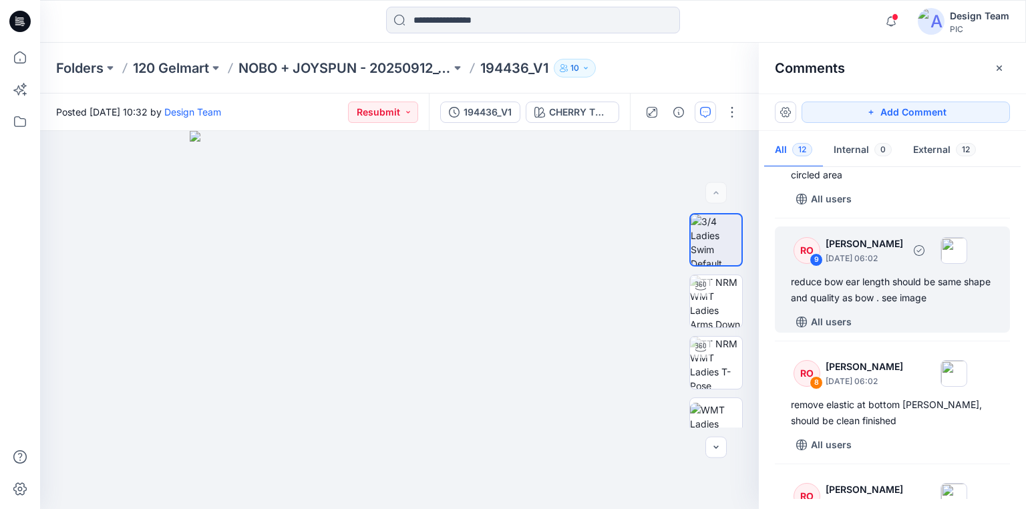
click at [857, 285] on div "reduce bow ear length should be same shape and quality as bow . see image" at bounding box center [892, 290] width 203 height 32
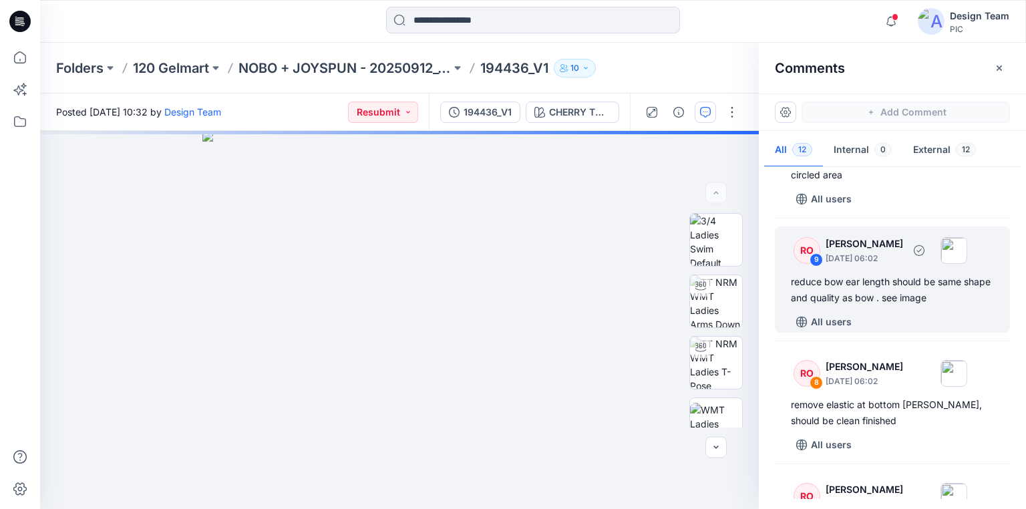
click at [858, 289] on div "reduce bow ear length should be same shape and quality as bow . see image" at bounding box center [892, 290] width 203 height 32
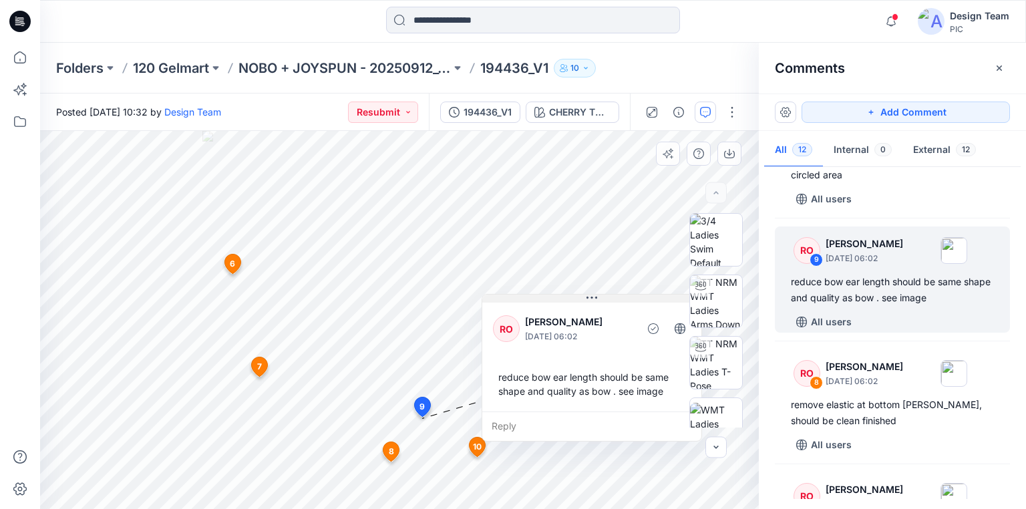
drag, startPoint x: 433, startPoint y: 339, endPoint x: 576, endPoint y: 297, distance: 148.3
click at [576, 297] on button at bounding box center [591, 298] width 219 height 8
click at [21, 23] on icon at bounding box center [19, 21] width 21 height 21
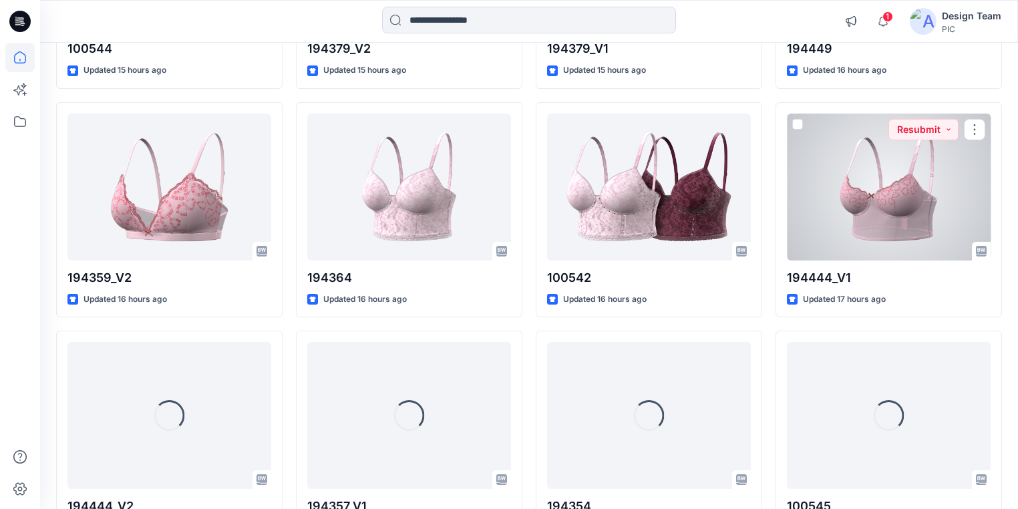
scroll to position [1945, 0]
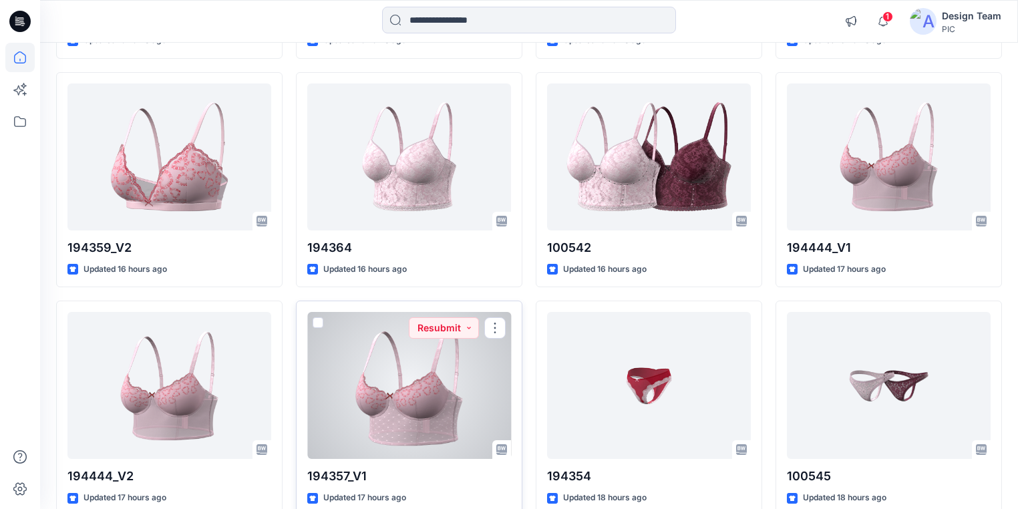
click at [405, 398] on div at bounding box center [409, 385] width 204 height 147
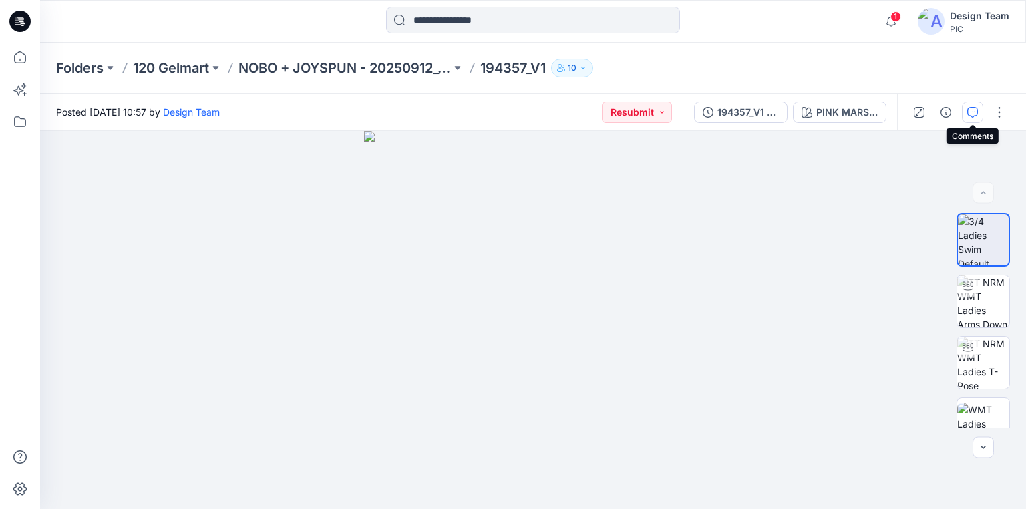
click at [976, 110] on icon "button" at bounding box center [972, 112] width 11 height 11
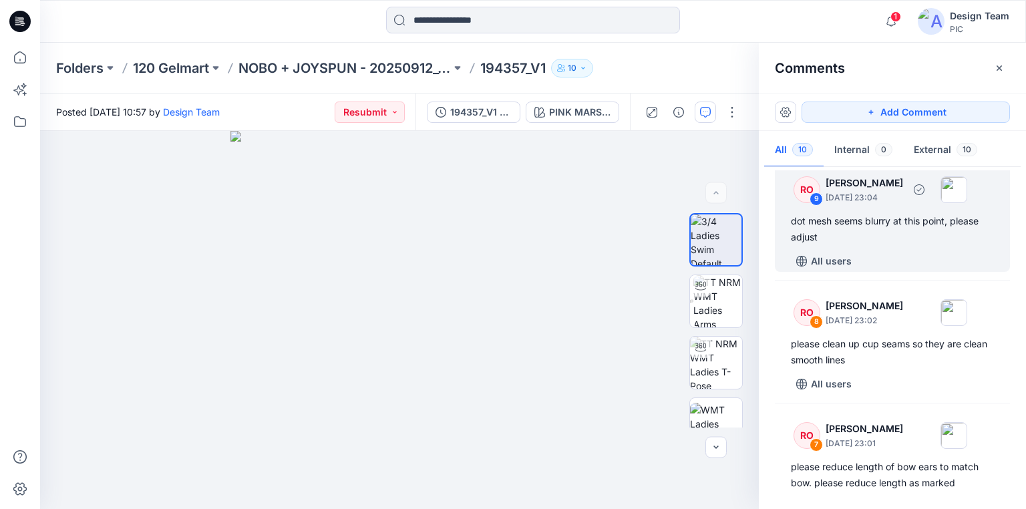
scroll to position [160, 0]
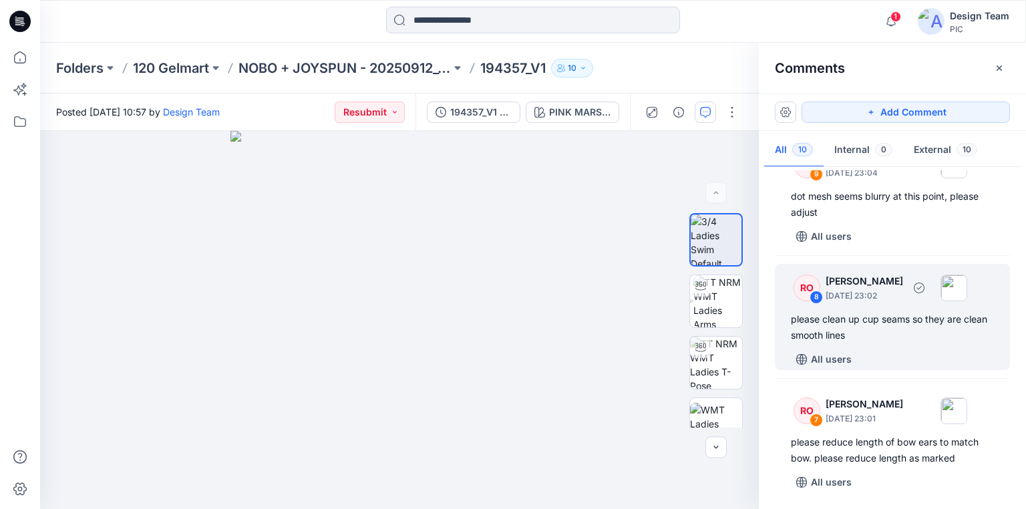
click at [865, 331] on div "please clean up cup seams so they are clean smooth lines" at bounding box center [892, 327] width 203 height 32
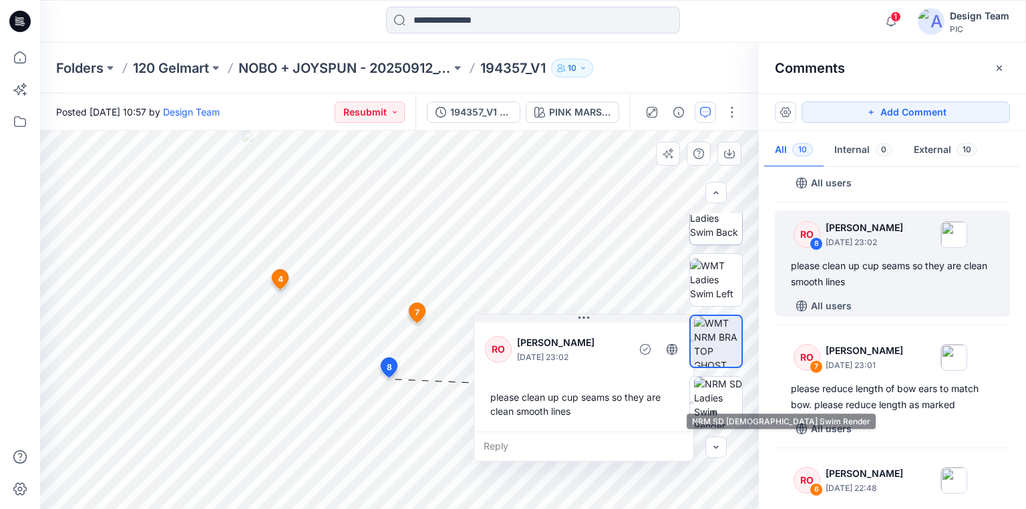
scroll to position [391, 0]
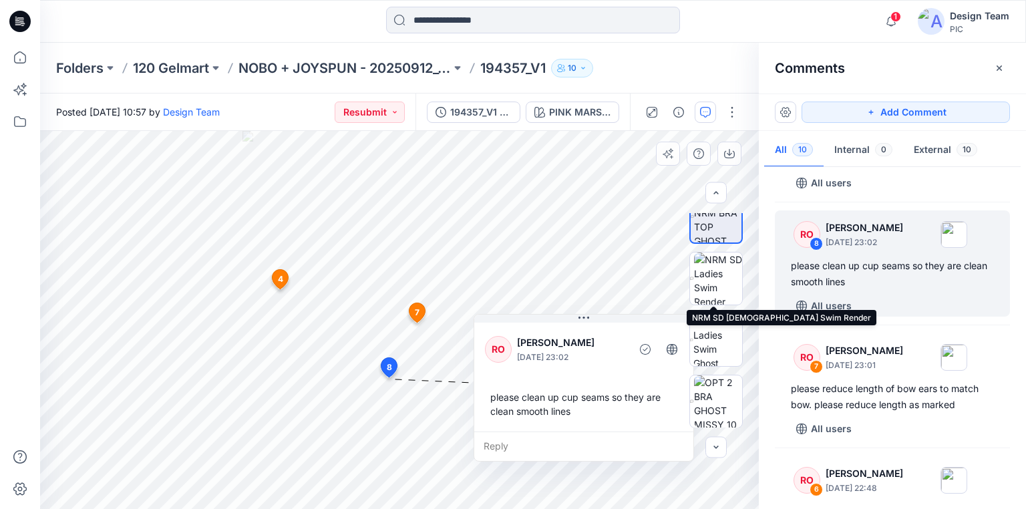
click at [714, 243] on div at bounding box center [715, 216] width 53 height 53
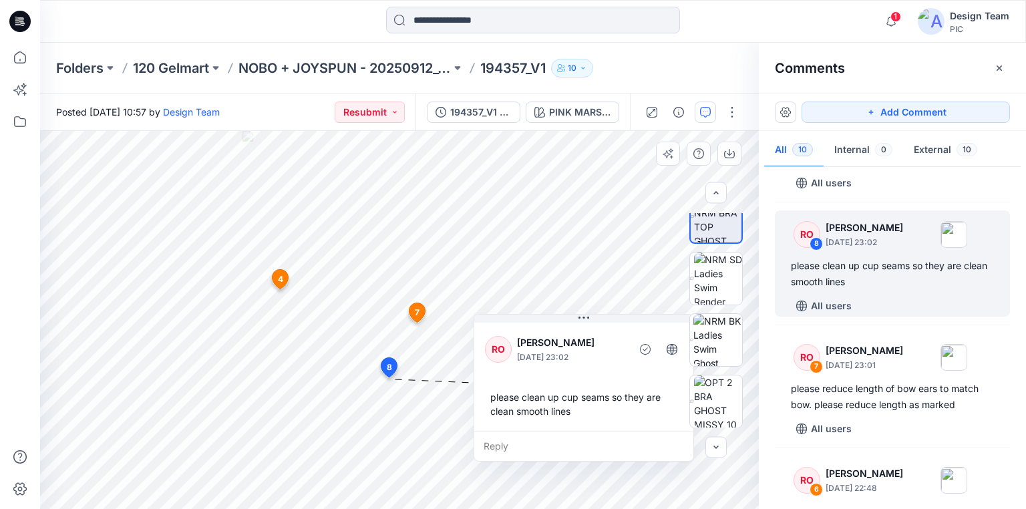
click at [710, 234] on img at bounding box center [717, 217] width 47 height 51
click at [436, 67] on p "NOBO + JOYSPUN - 20250912_120_GC" at bounding box center [344, 68] width 212 height 19
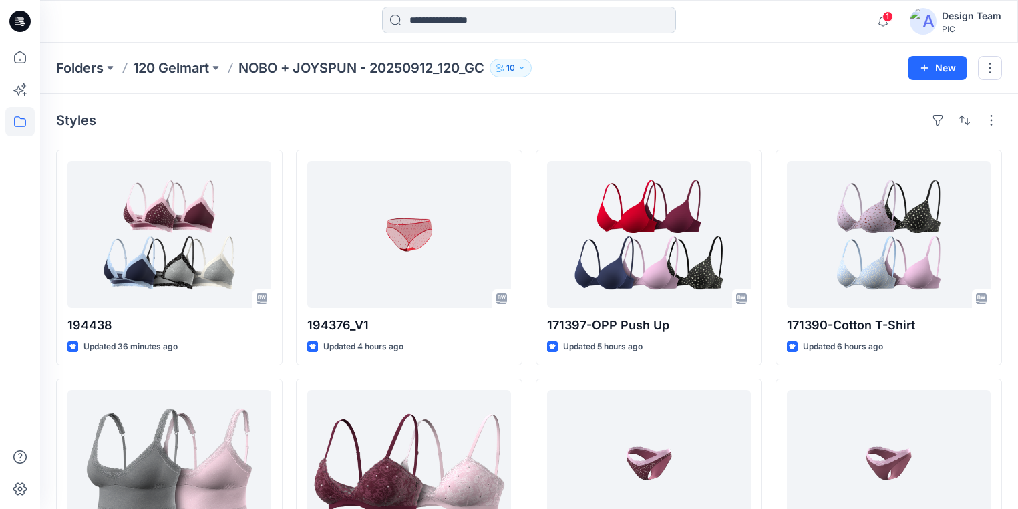
click at [455, 25] on input at bounding box center [529, 20] width 294 height 27
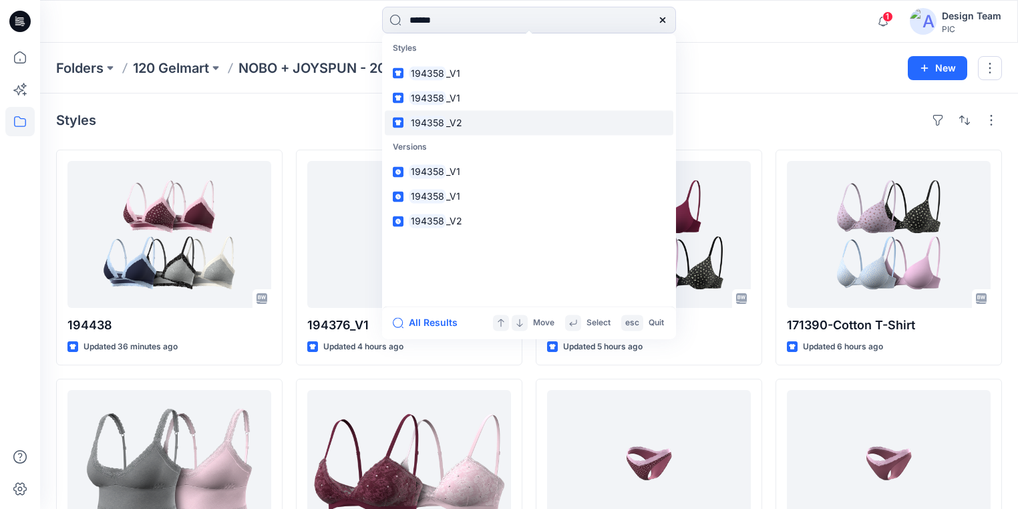
type input "******"
click at [441, 118] on mark "194358" at bounding box center [427, 122] width 37 height 15
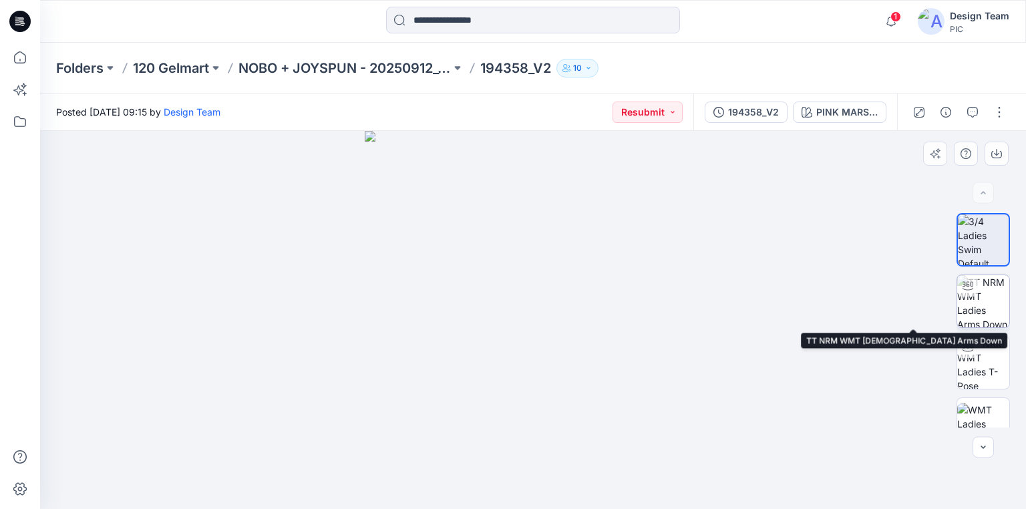
click at [986, 305] on img at bounding box center [983, 301] width 52 height 52
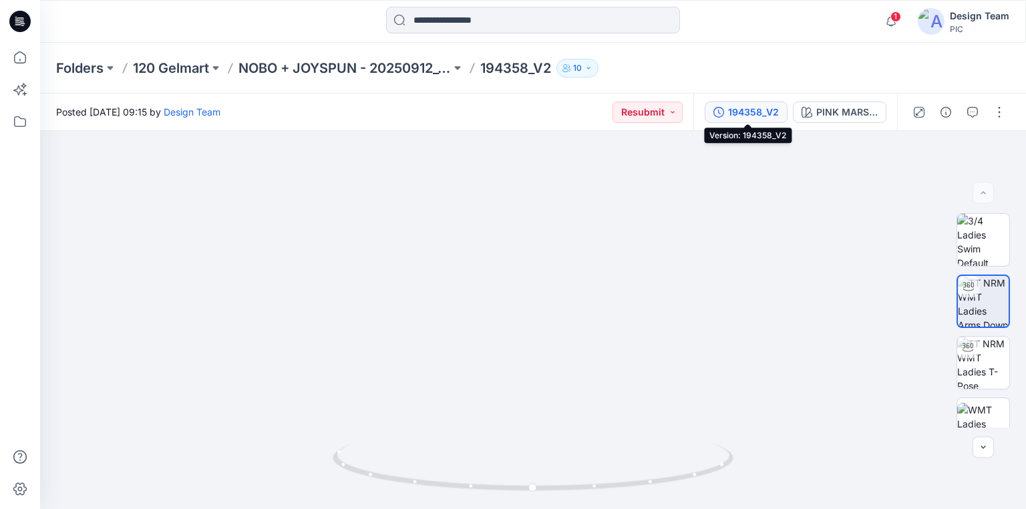
click at [740, 108] on div "194358_V2" at bounding box center [753, 112] width 51 height 15
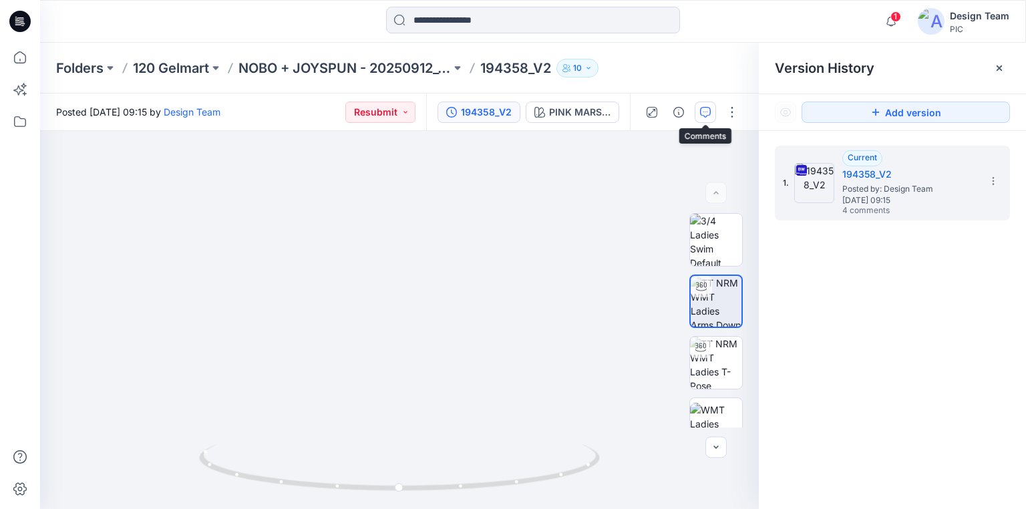
click at [705, 122] on button "button" at bounding box center [704, 112] width 21 height 21
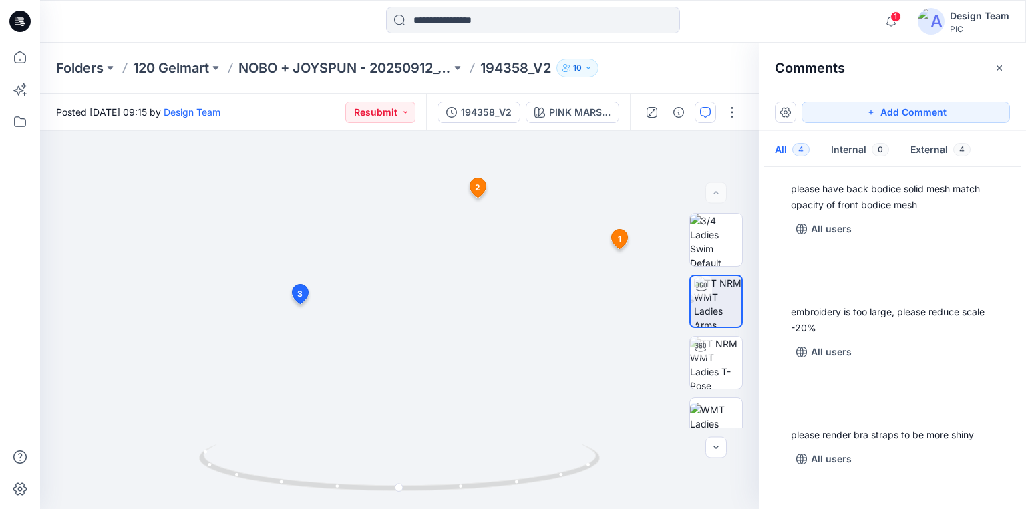
scroll to position [107, 0]
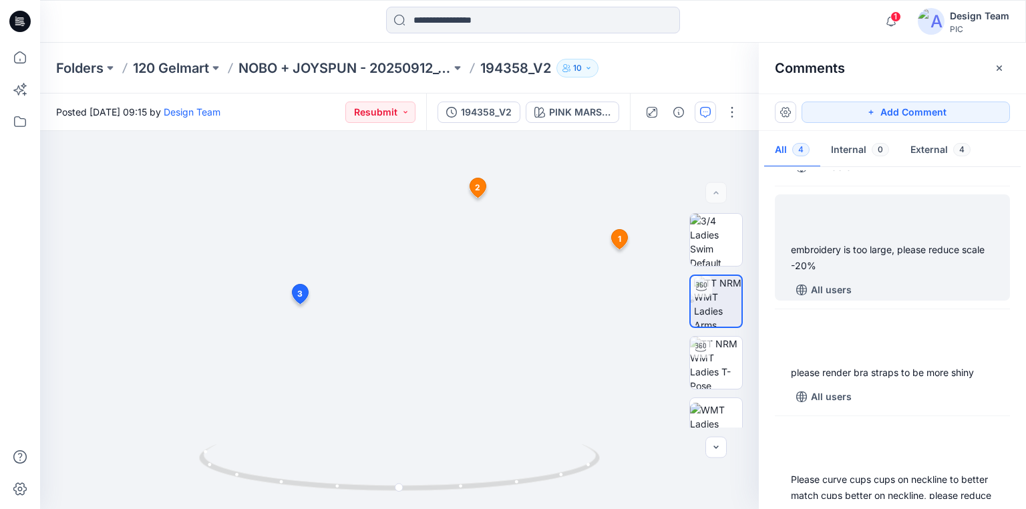
click at [900, 264] on div "embroidery is too large, please reduce scale -20%" at bounding box center [892, 258] width 203 height 32
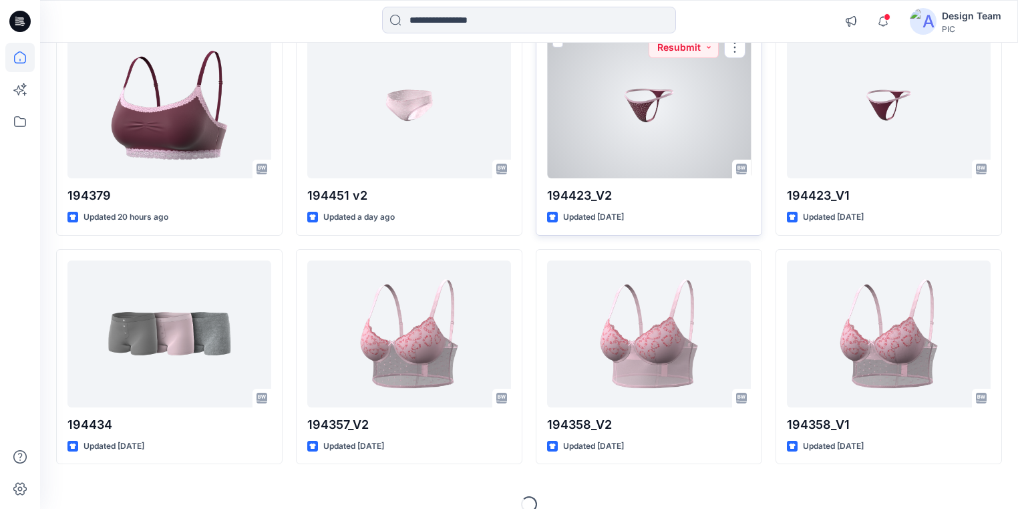
scroll to position [2471, 0]
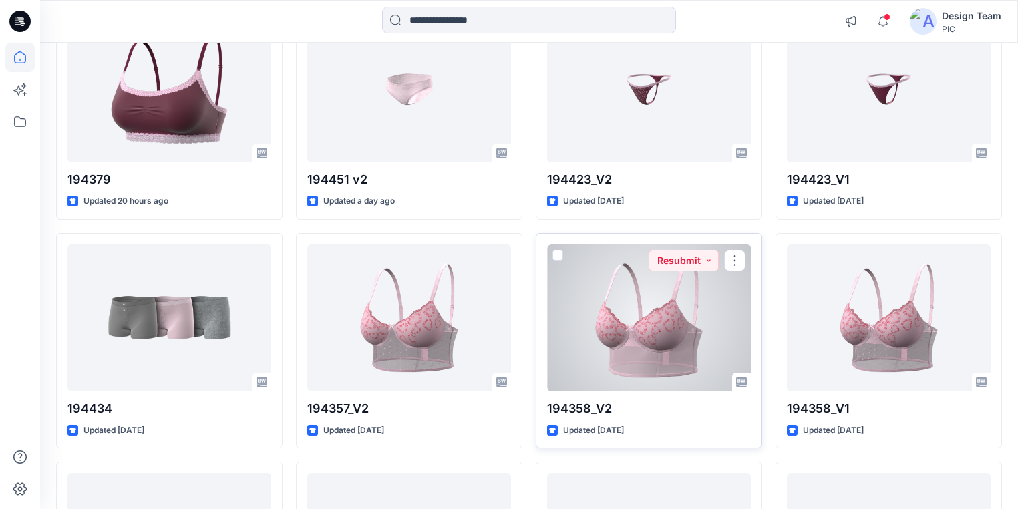
click at [610, 355] on div at bounding box center [649, 317] width 204 height 147
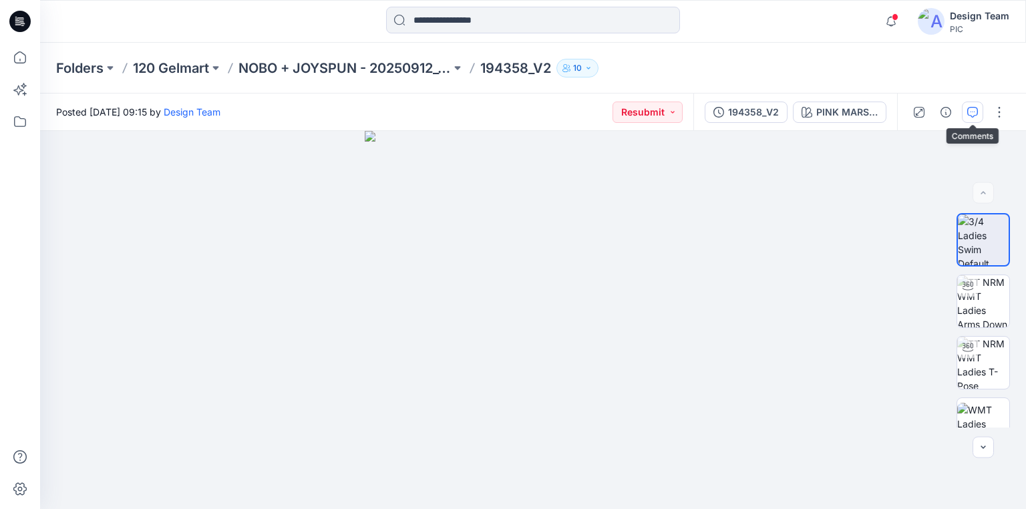
click at [973, 115] on icon "button" at bounding box center [972, 112] width 11 height 11
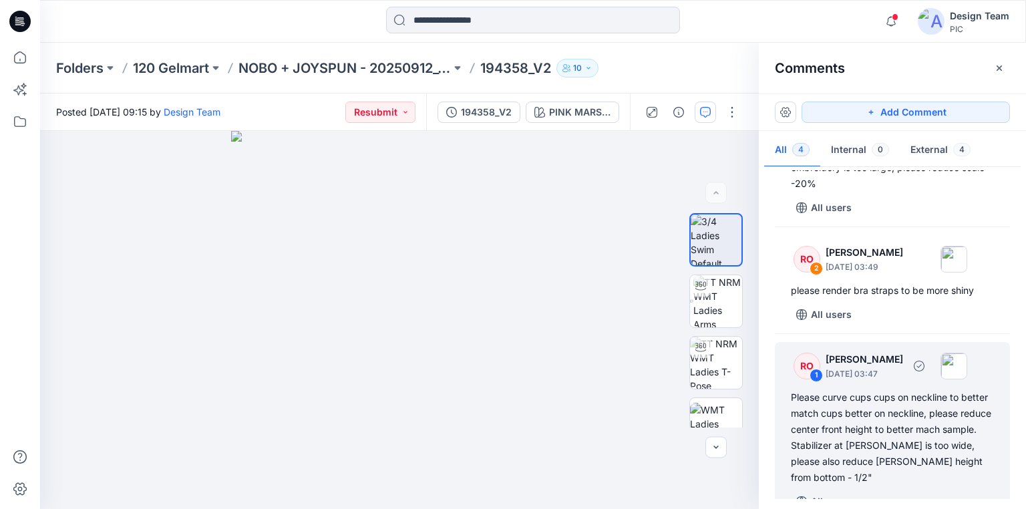
scroll to position [193, 0]
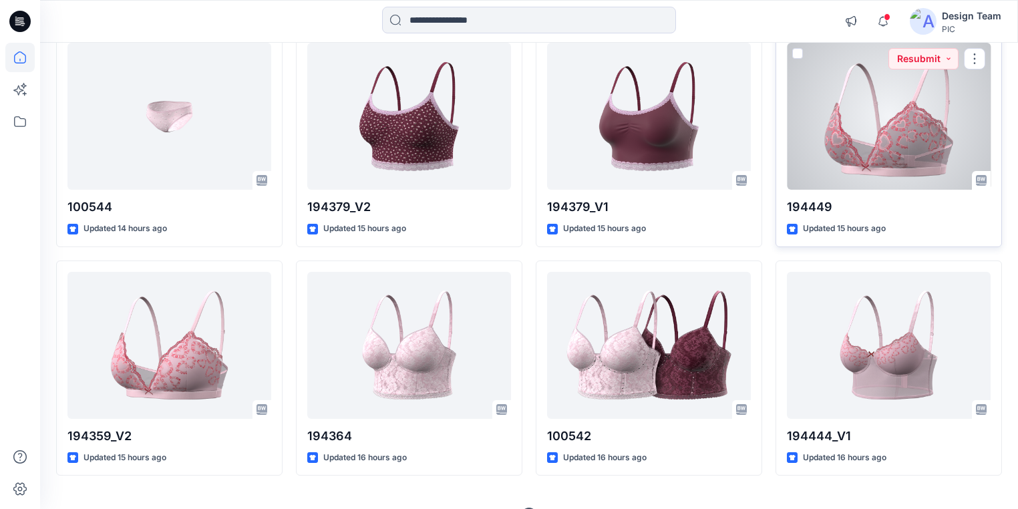
scroll to position [1785, 0]
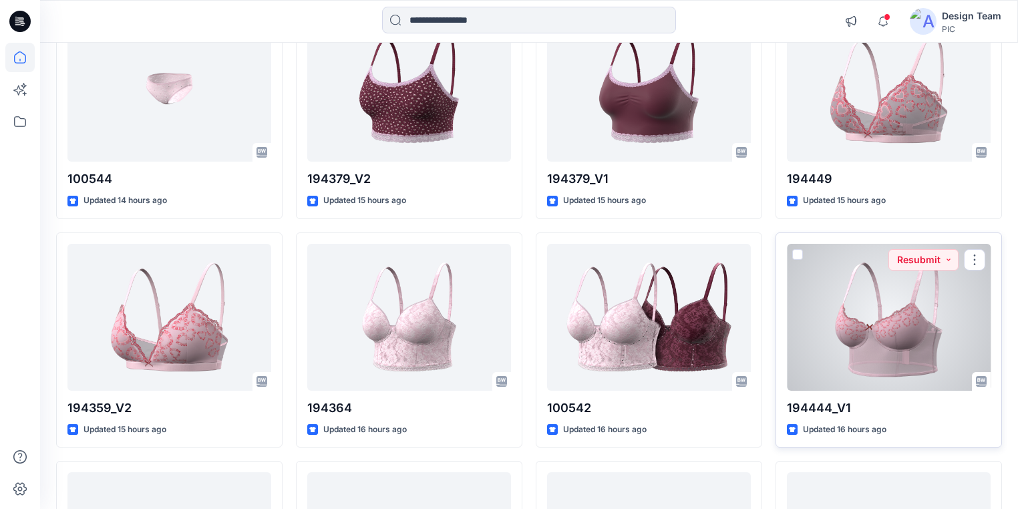
click at [913, 300] on div at bounding box center [889, 317] width 204 height 147
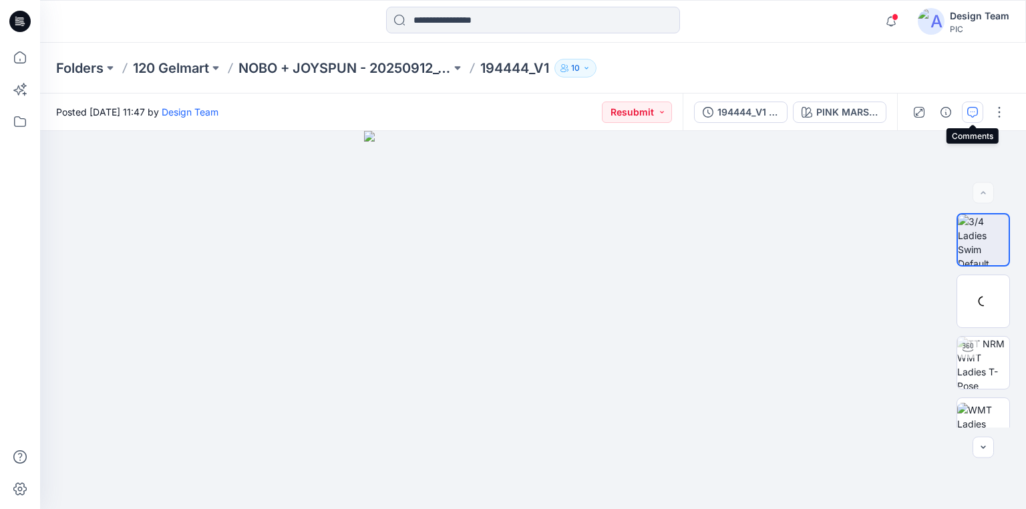
click at [966, 110] on button "button" at bounding box center [972, 112] width 21 height 21
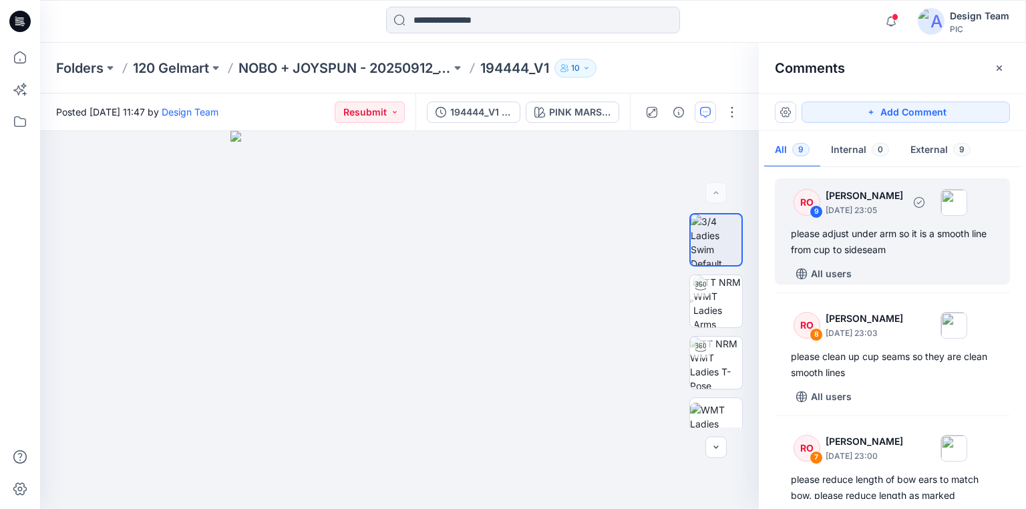
click at [851, 253] on div "please adjust under arm so it is a smooth line from cup to sideseam" at bounding box center [892, 242] width 203 height 32
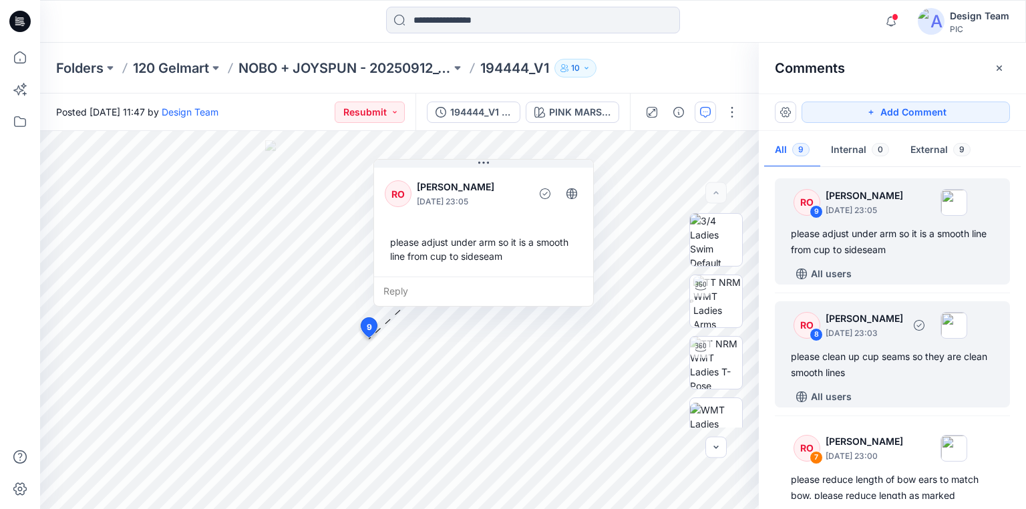
click at [862, 361] on div "please clean up cup seams so they are clean smooth lines" at bounding box center [892, 365] width 203 height 32
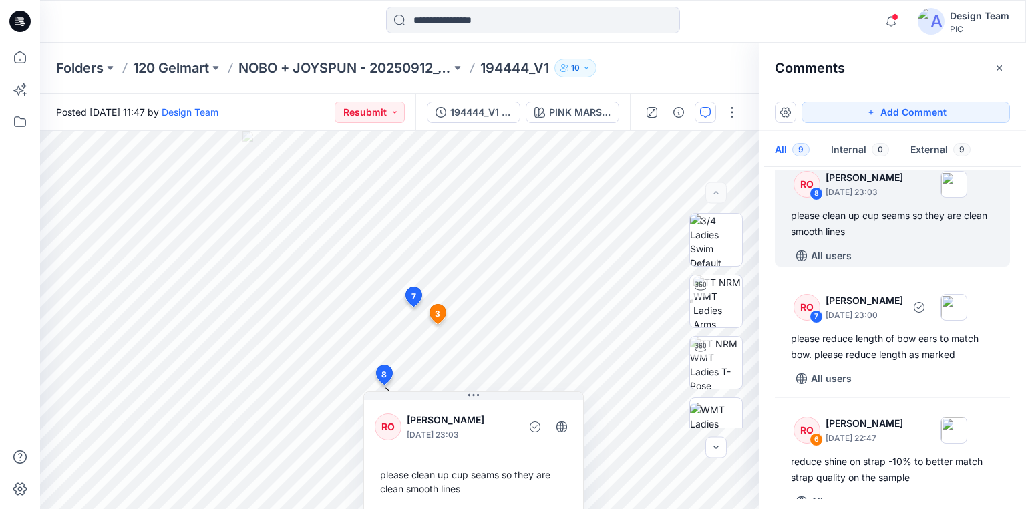
scroll to position [160, 0]
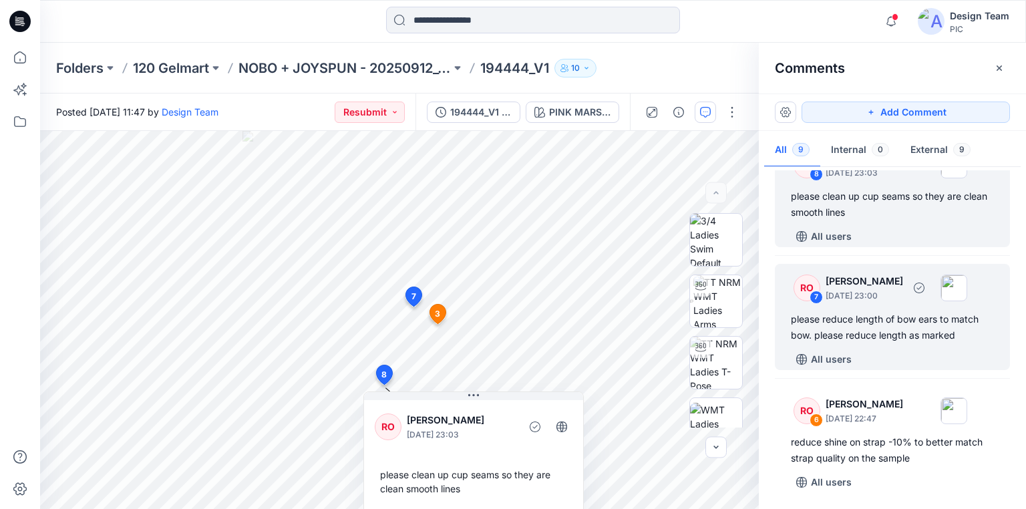
click at [859, 334] on div "please reduce length of bow ears to match bow. please reduce length as marked" at bounding box center [892, 327] width 203 height 32
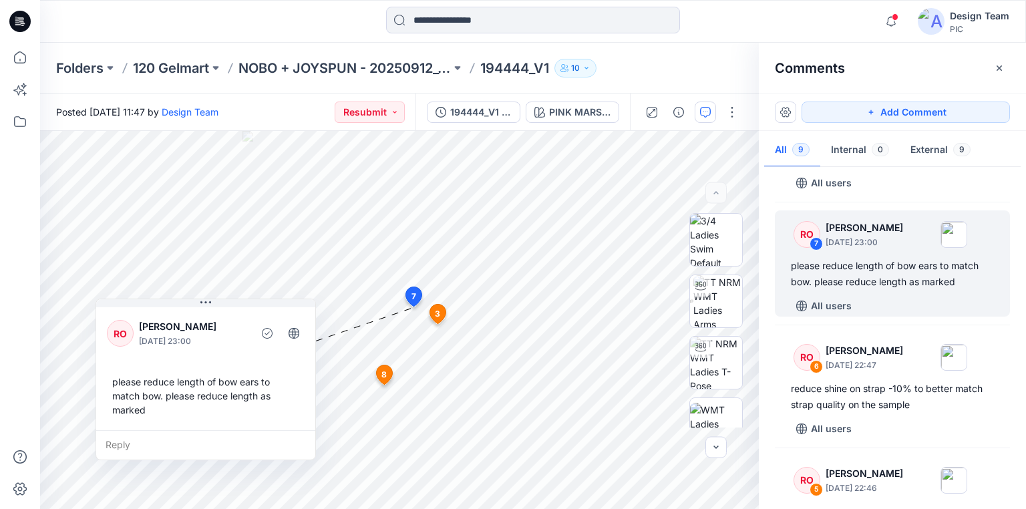
scroll to position [267, 0]
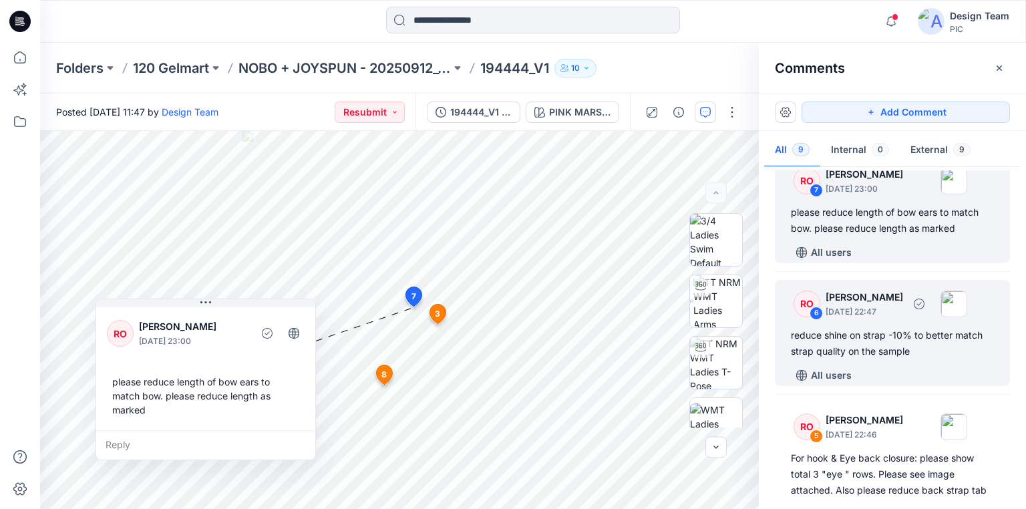
click at [861, 357] on div "reduce shine on strap -10% to better match strap quality on the sample" at bounding box center [892, 343] width 203 height 32
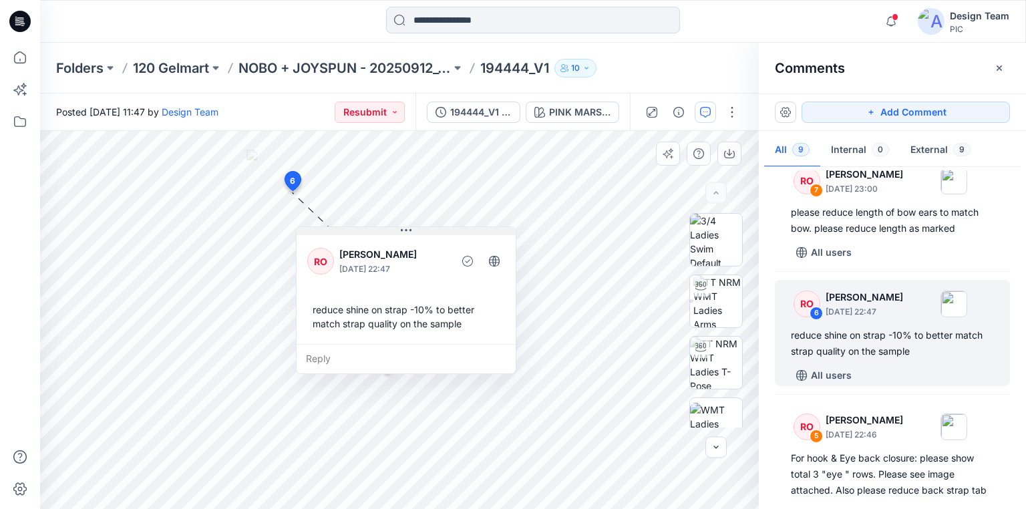
drag, startPoint x: 401, startPoint y: 203, endPoint x: 427, endPoint y: 236, distance: 42.8
click at [427, 235] on button at bounding box center [405, 231] width 219 height 8
click at [871, 349] on div "reduce shine on strap -10% to better match strap quality on the sample" at bounding box center [892, 343] width 203 height 32
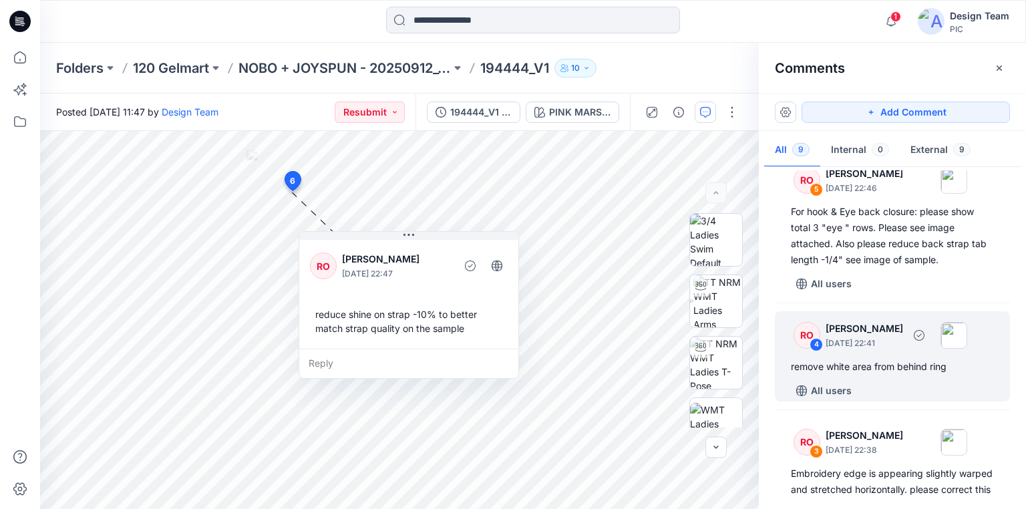
scroll to position [534, 0]
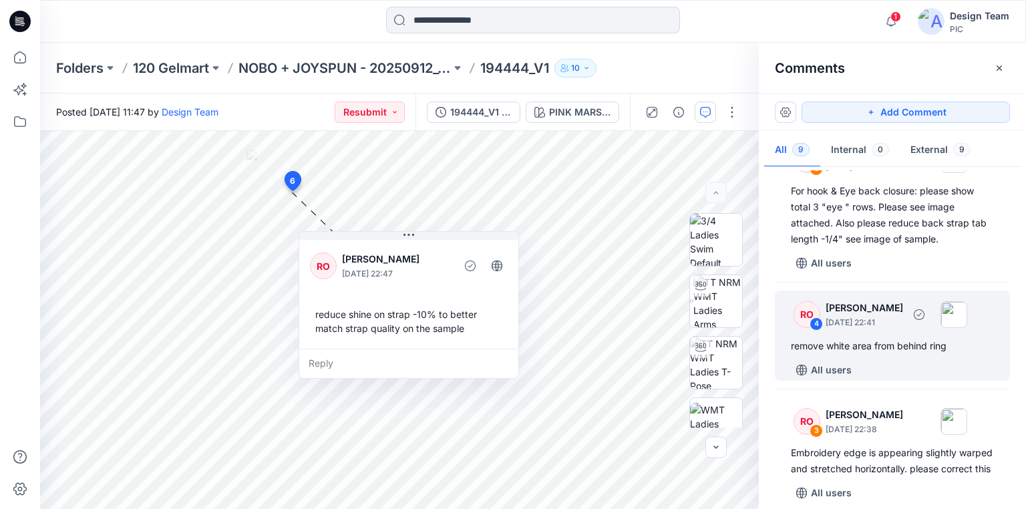
click at [863, 347] on div "remove white area from behind ring" at bounding box center [892, 346] width 203 height 16
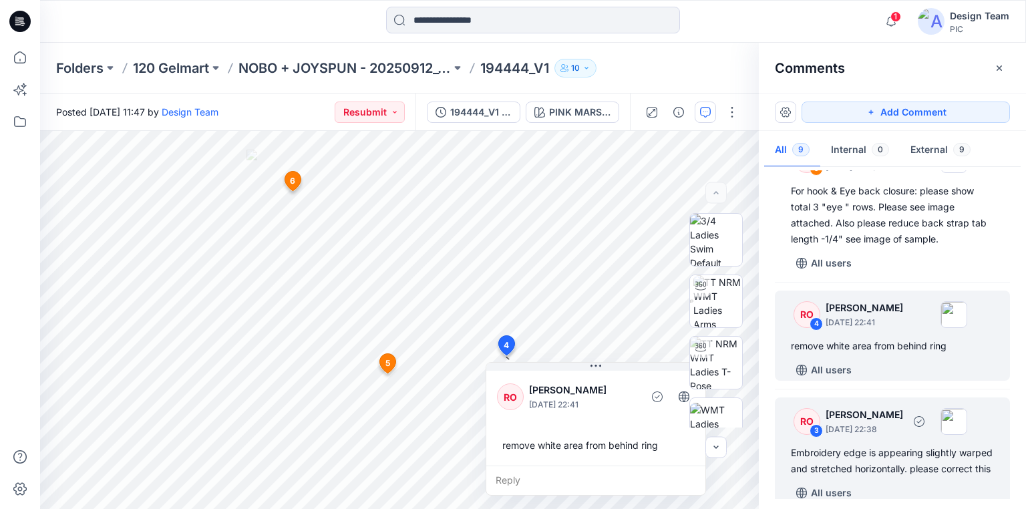
click at [855, 449] on div "Embroidery edge is appearing slightly warped and stretched horizontally. please…" at bounding box center [892, 461] width 203 height 32
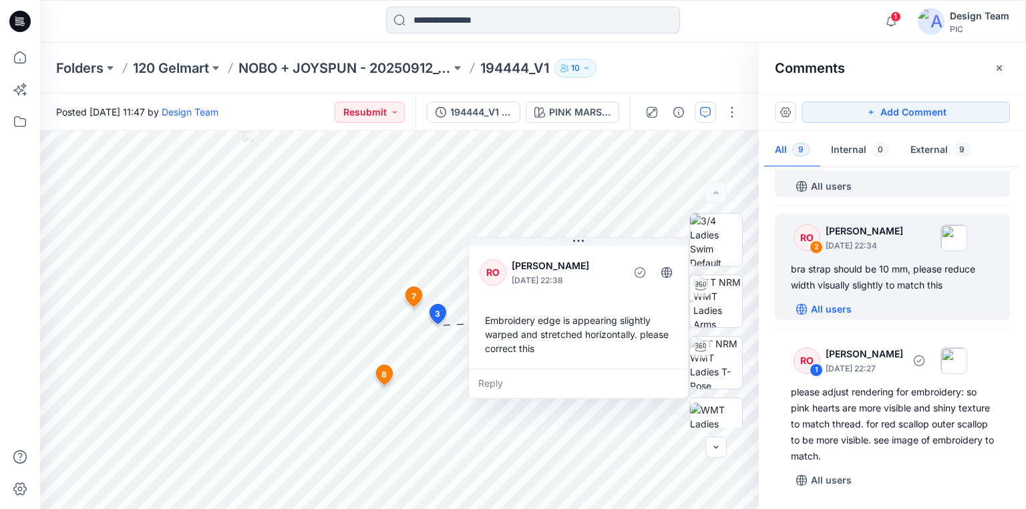
scroll to position [855, 0]
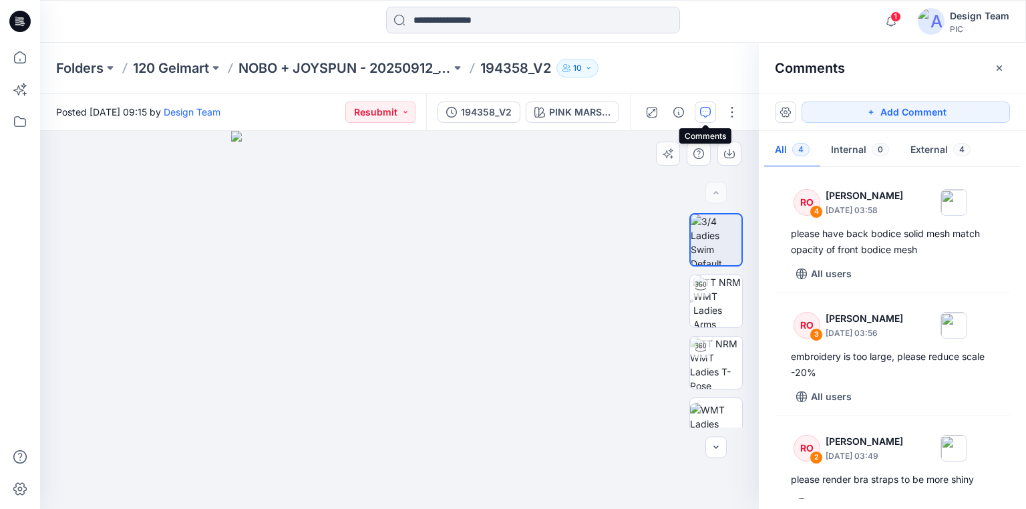
scroll to position [193, 0]
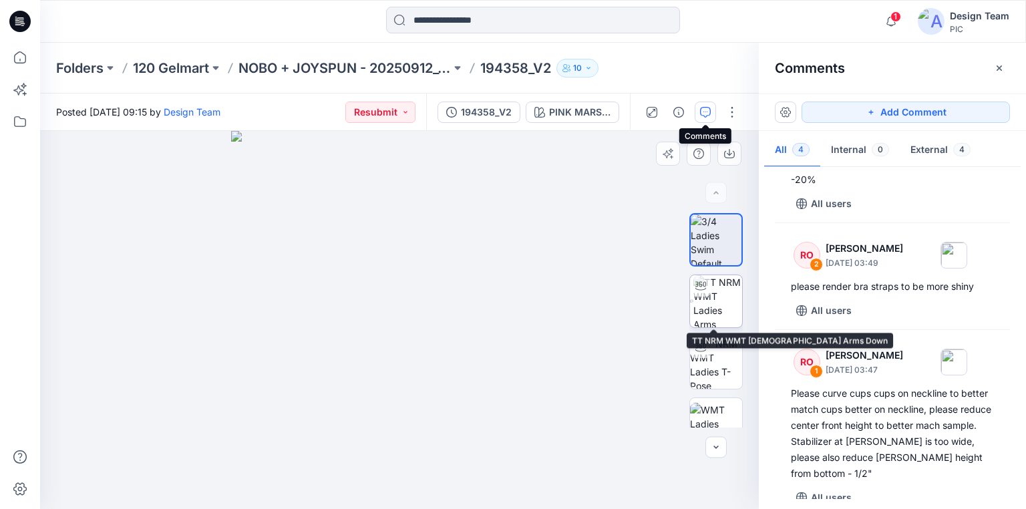
click at [721, 296] on img at bounding box center [717, 301] width 49 height 52
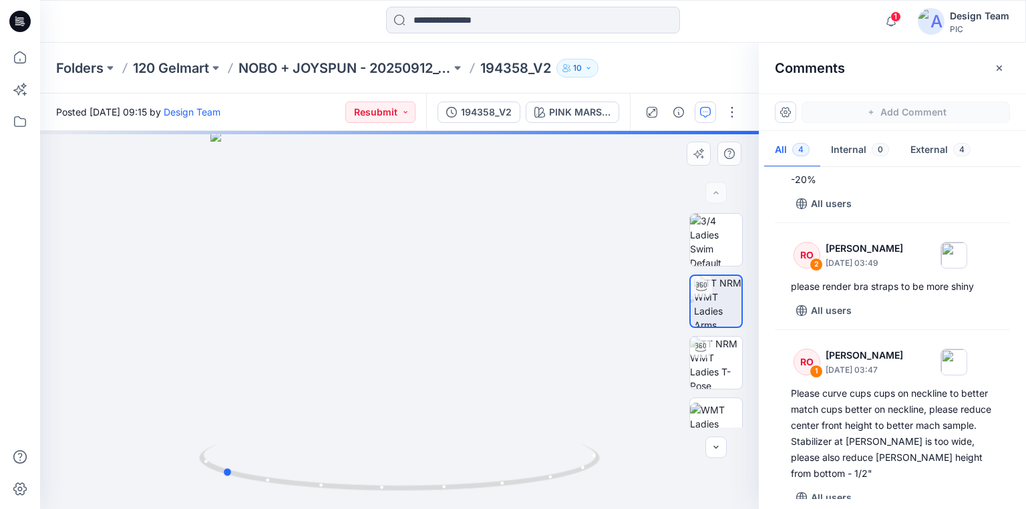
drag, startPoint x: 399, startPoint y: 493, endPoint x: 622, endPoint y: 489, distance: 223.1
click at [622, 489] on div at bounding box center [399, 320] width 719 height 378
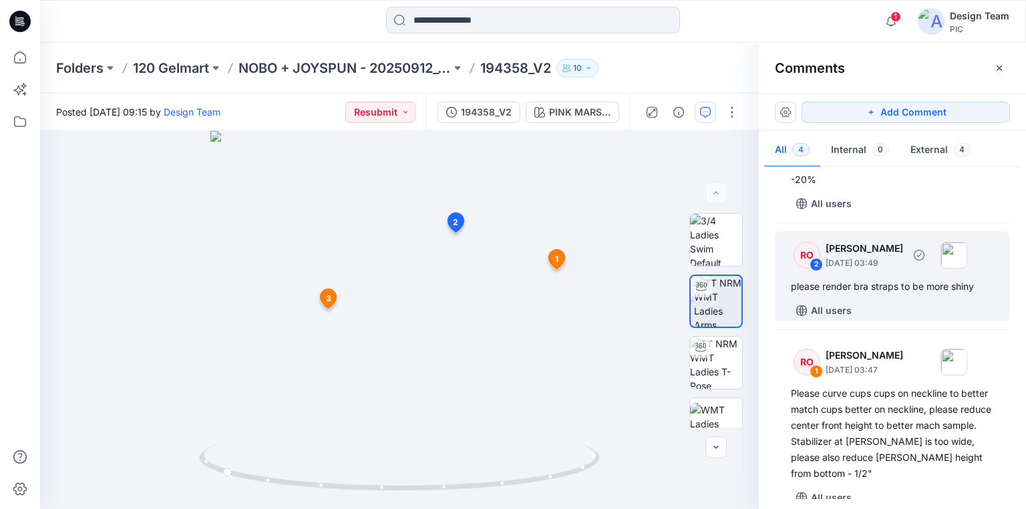
click at [914, 300] on div "All users" at bounding box center [900, 310] width 219 height 21
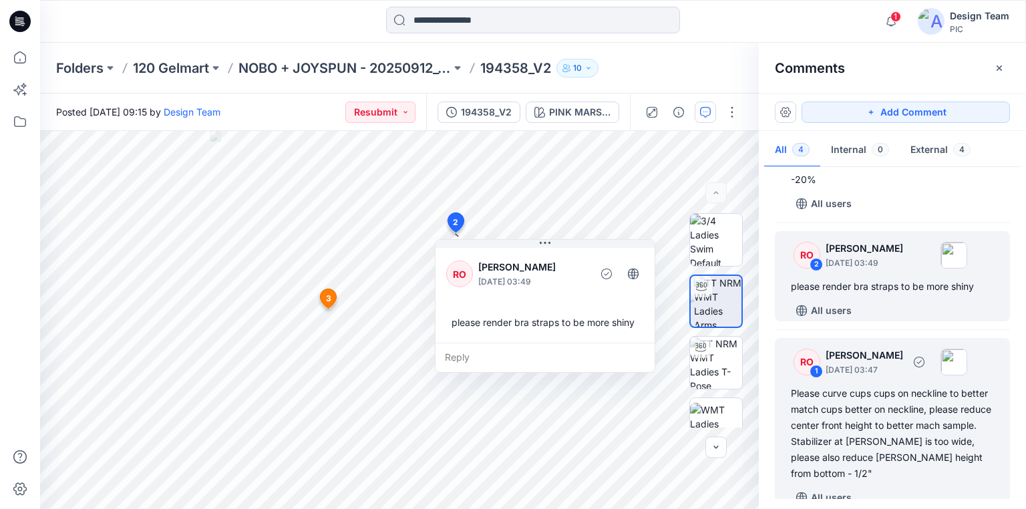
click at [871, 417] on div "Please curve cups cups on neckline to better match cups better on neckline, ple…" at bounding box center [892, 433] width 203 height 96
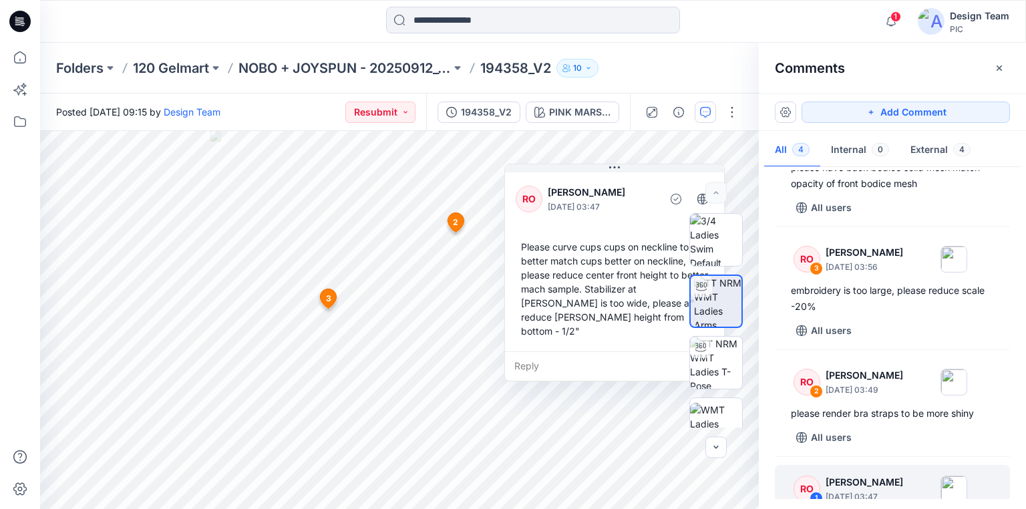
scroll to position [64, 0]
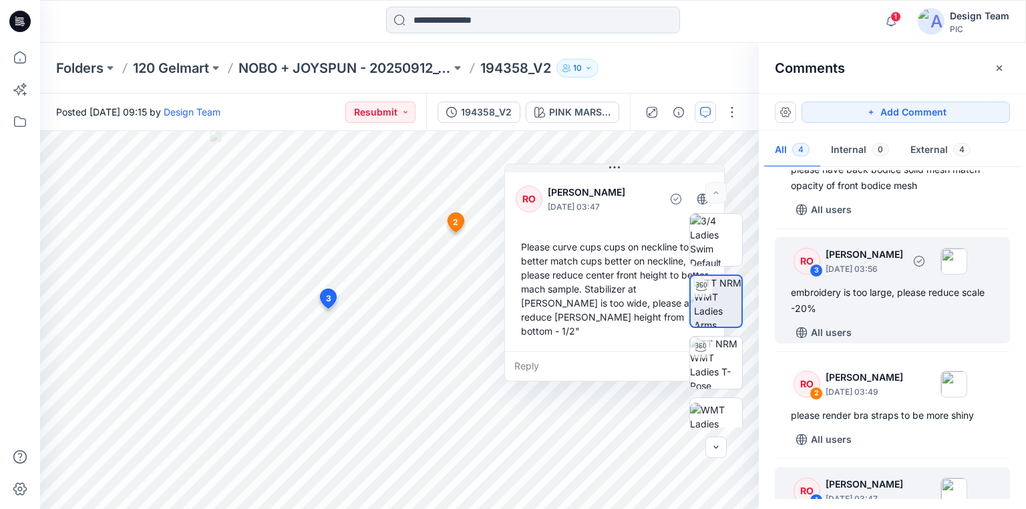
click at [930, 302] on div "embroidery is too large, please reduce scale -20%" at bounding box center [892, 300] width 203 height 32
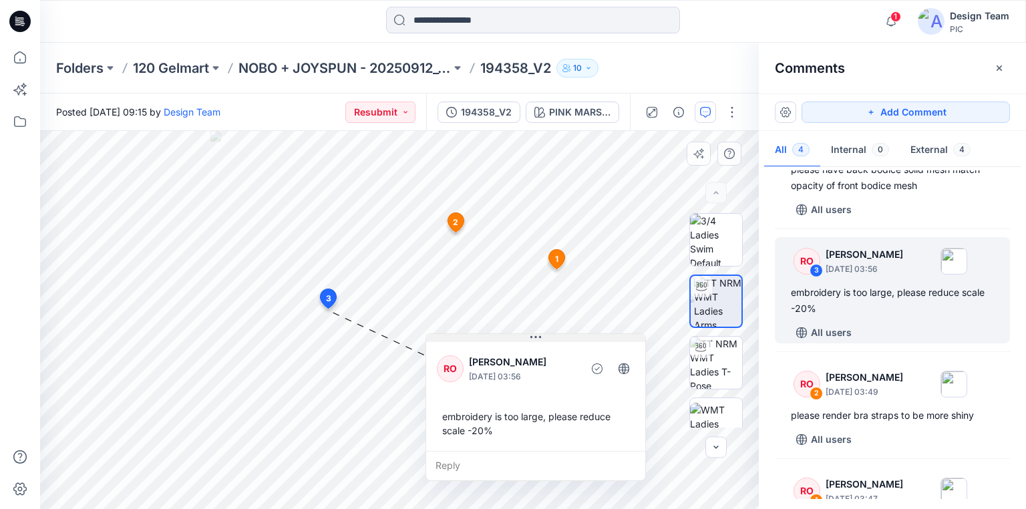
drag, startPoint x: 443, startPoint y: 323, endPoint x: 561, endPoint y: 341, distance: 119.6
click at [561, 341] on button at bounding box center [535, 338] width 219 height 8
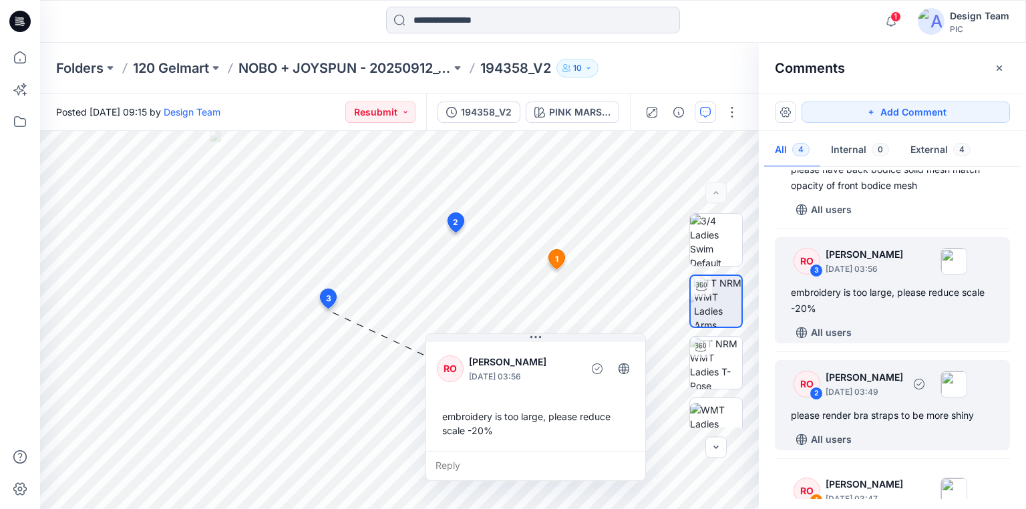
scroll to position [0, 0]
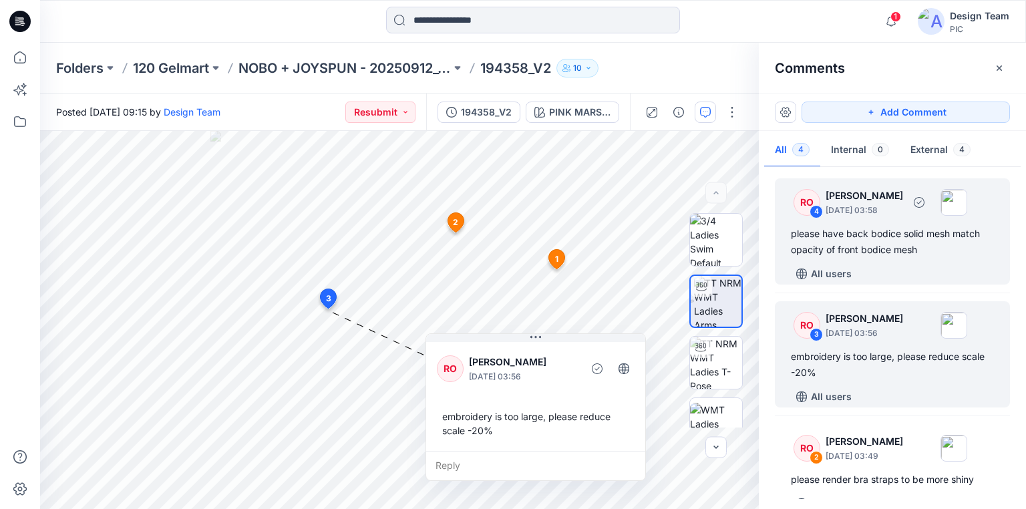
click at [890, 245] on div "please have back bodice solid mesh match opacity of front bodice mesh" at bounding box center [892, 242] width 203 height 32
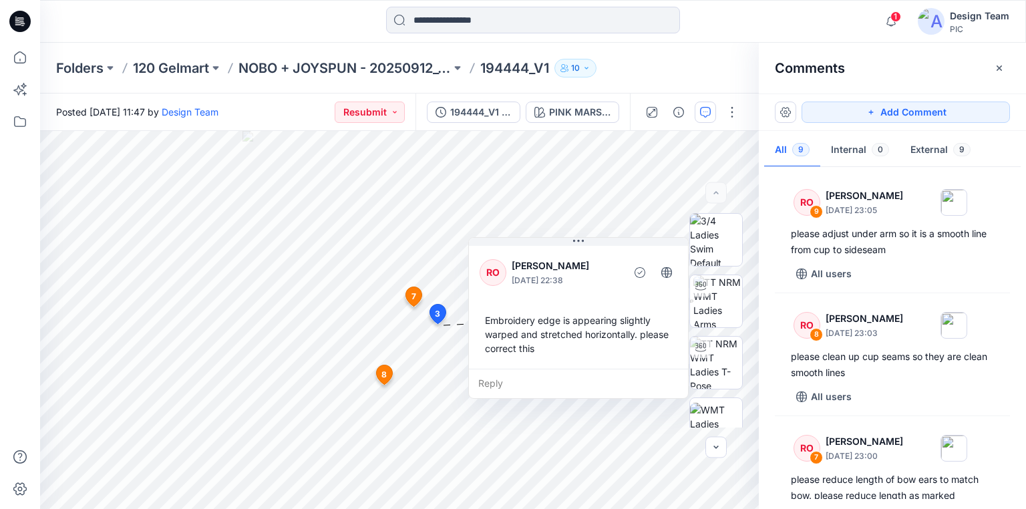
scroll to position [855, 0]
